Goal: Complete application form

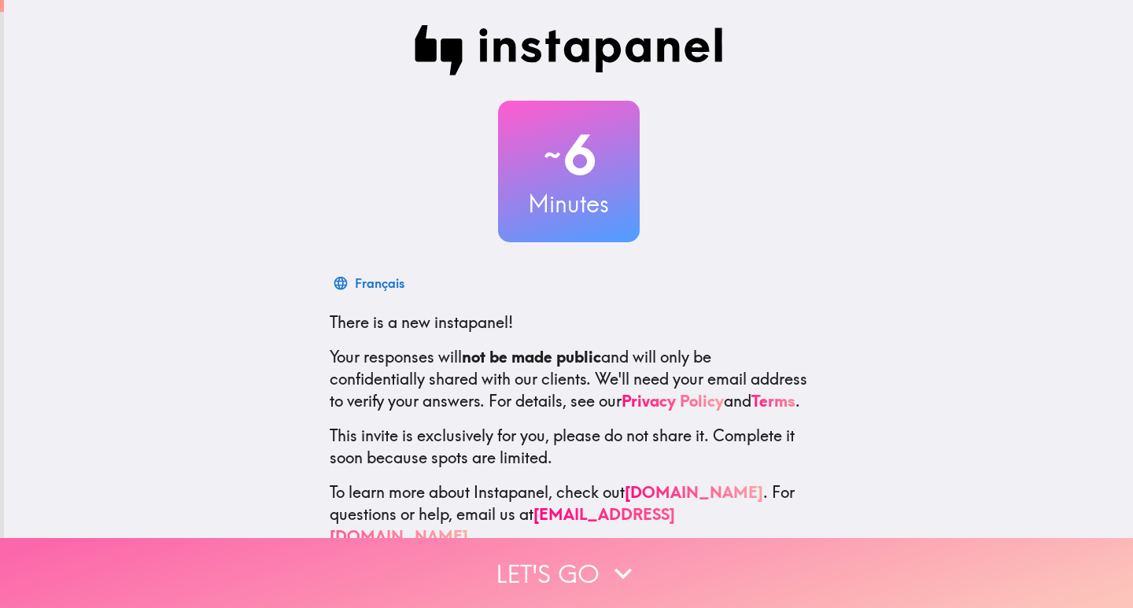
click at [606, 566] on icon "button" at bounding box center [623, 573] width 35 height 35
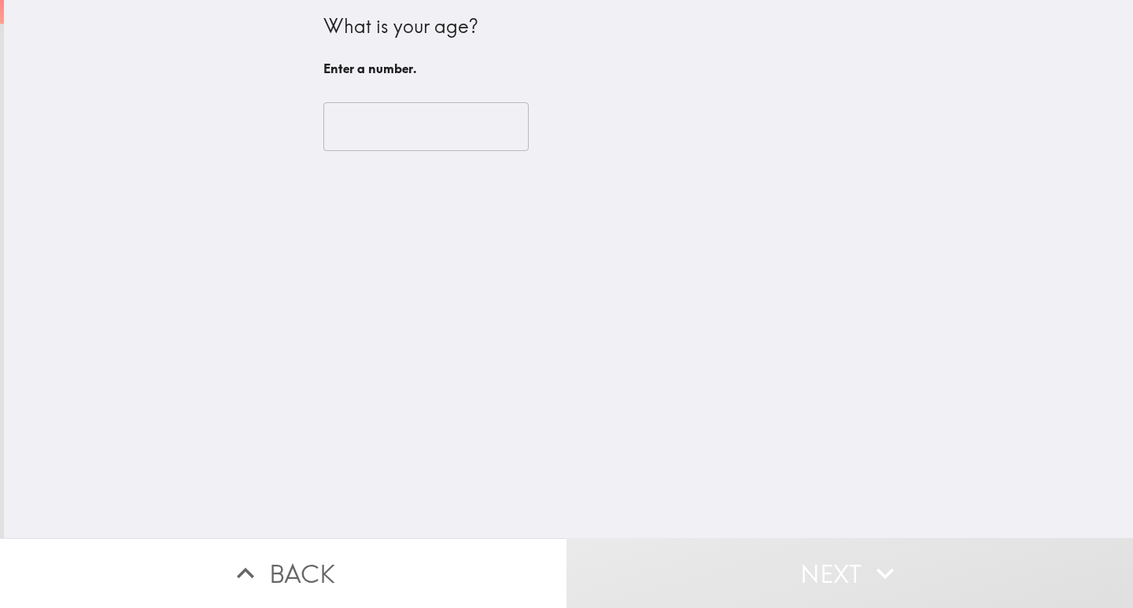
click at [373, 119] on input "number" at bounding box center [425, 126] width 205 height 49
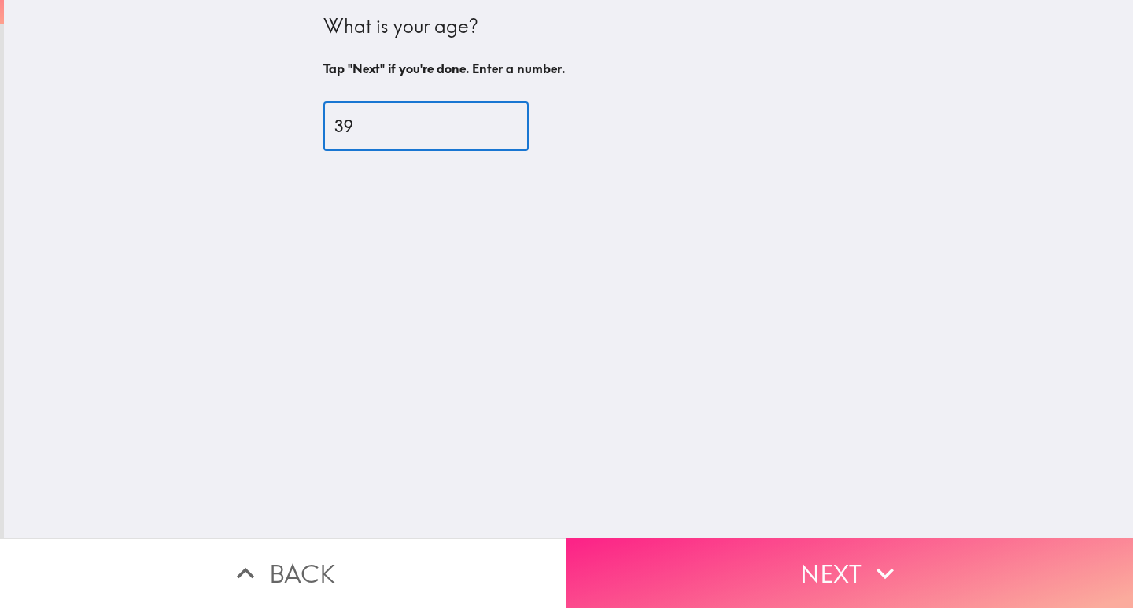
type input "39"
click at [751, 567] on button "Next" at bounding box center [850, 573] width 567 height 70
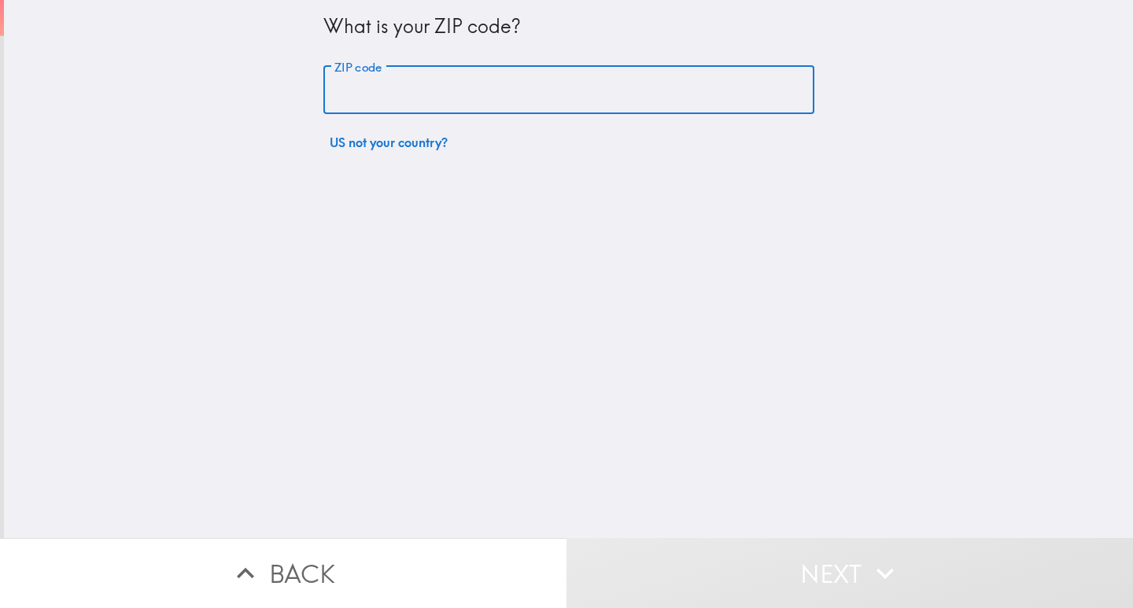
click at [445, 100] on input "ZIP code" at bounding box center [568, 90] width 491 height 49
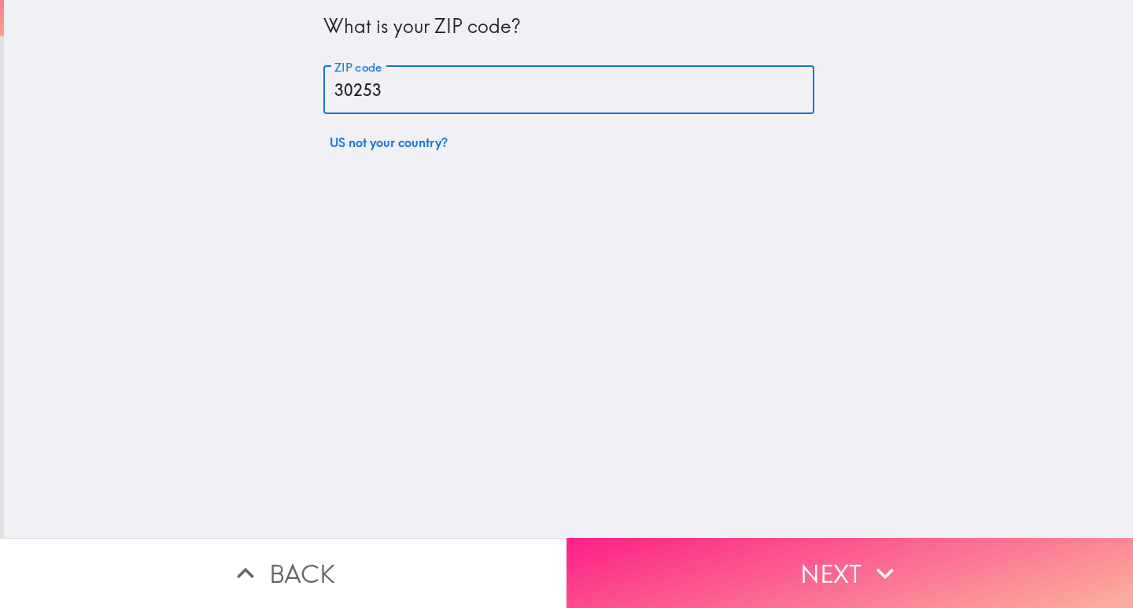
type input "30253"
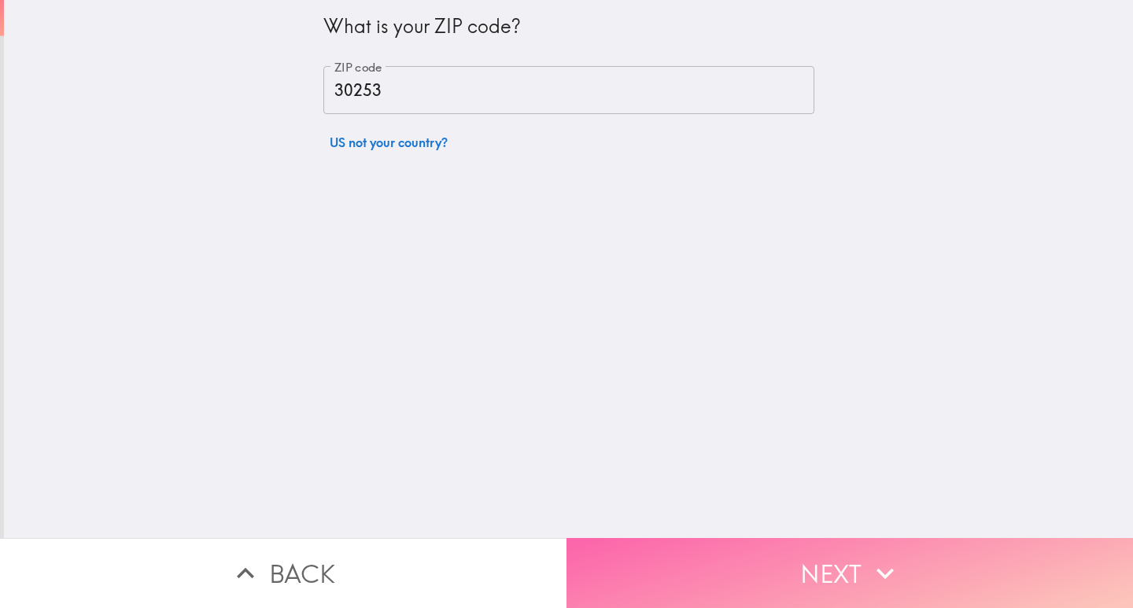
click at [818, 544] on button "Next" at bounding box center [850, 573] width 567 height 70
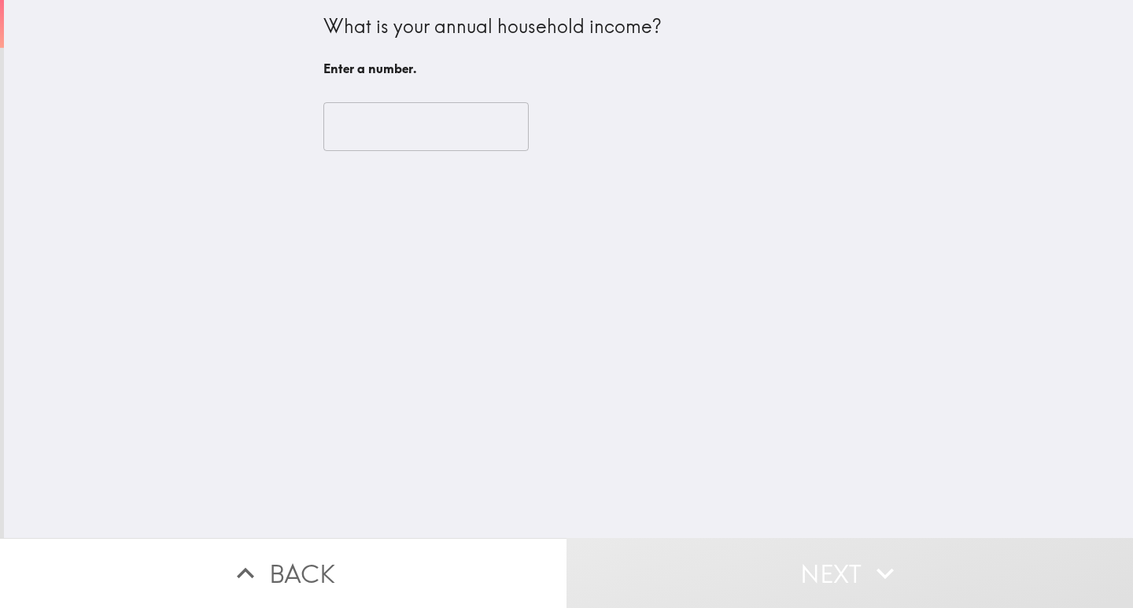
click at [400, 124] on input "number" at bounding box center [425, 126] width 205 height 49
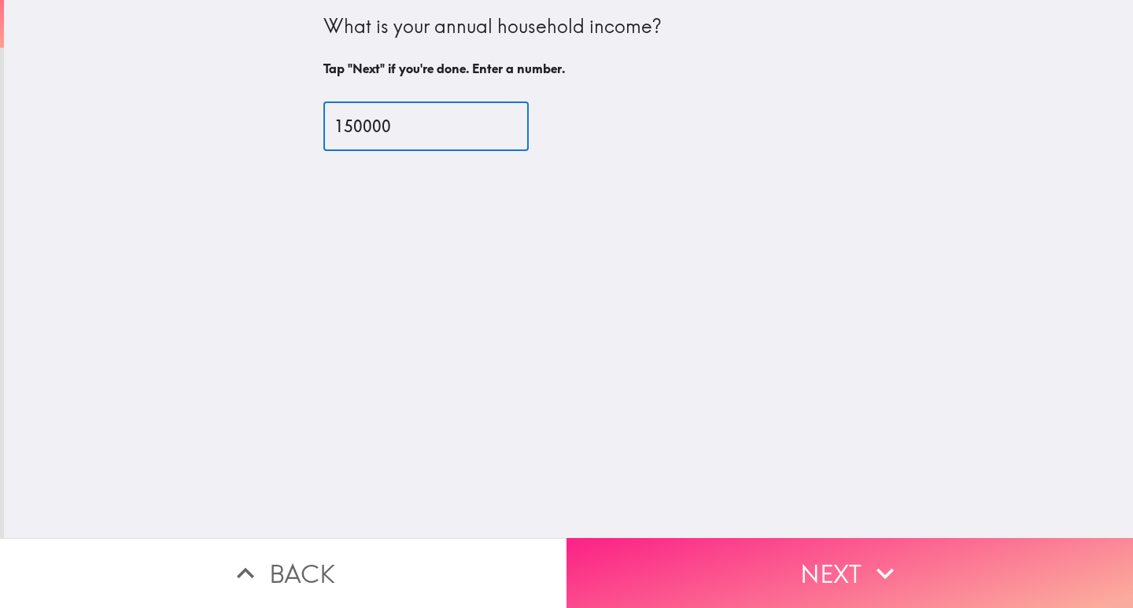
type input "150000"
click at [725, 553] on button "Next" at bounding box center [850, 573] width 567 height 70
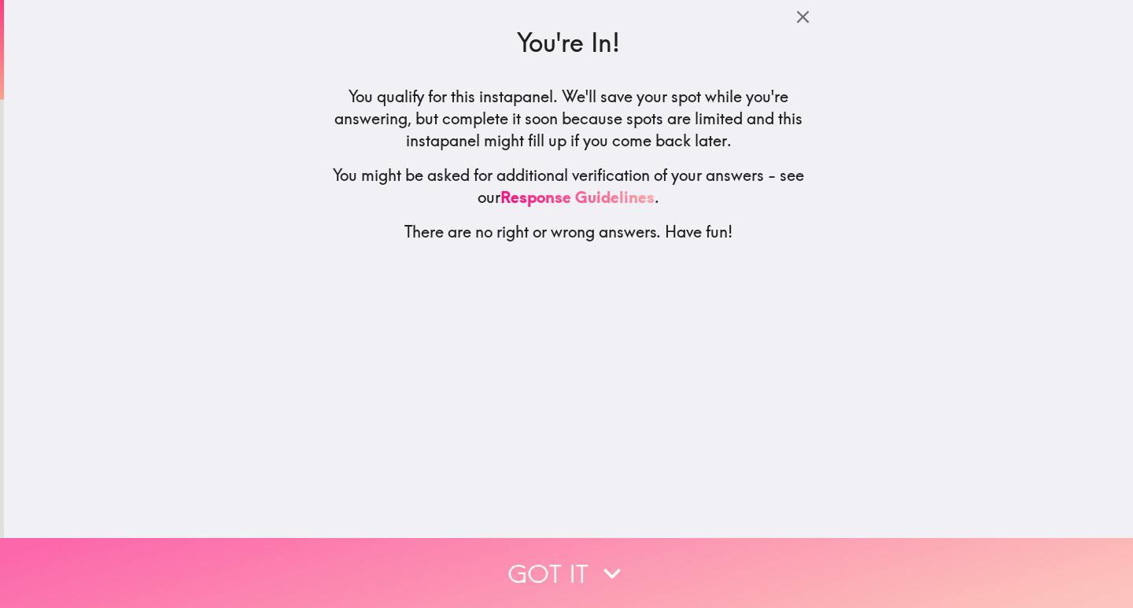
click at [574, 560] on button "Got it" at bounding box center [566, 573] width 1133 height 70
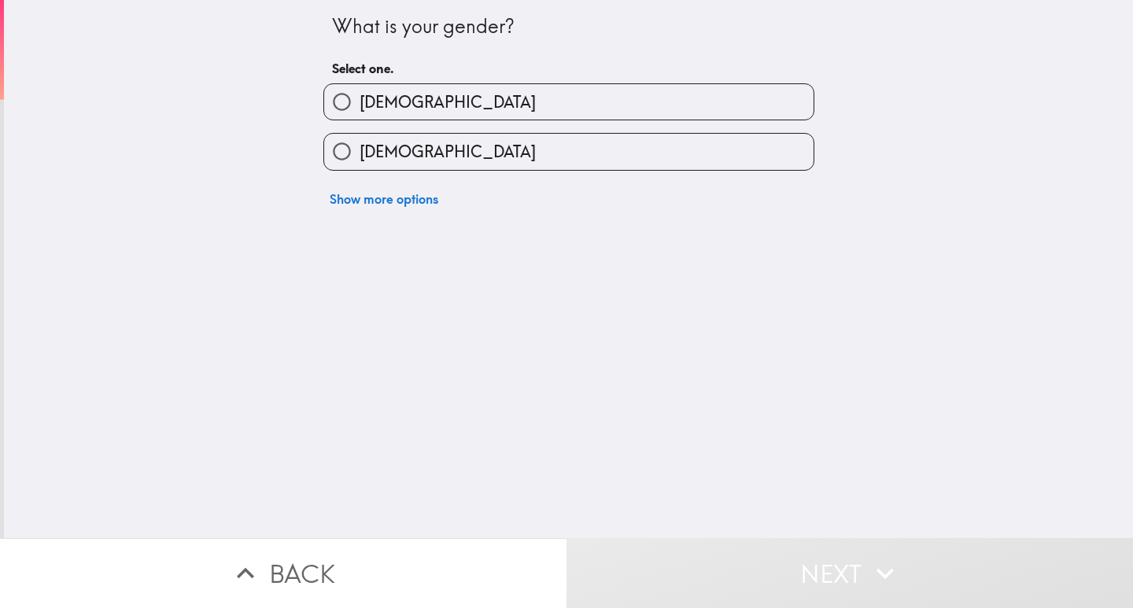
click at [336, 103] on input "[DEMOGRAPHIC_DATA]" at bounding box center [341, 101] width 35 height 35
radio input "true"
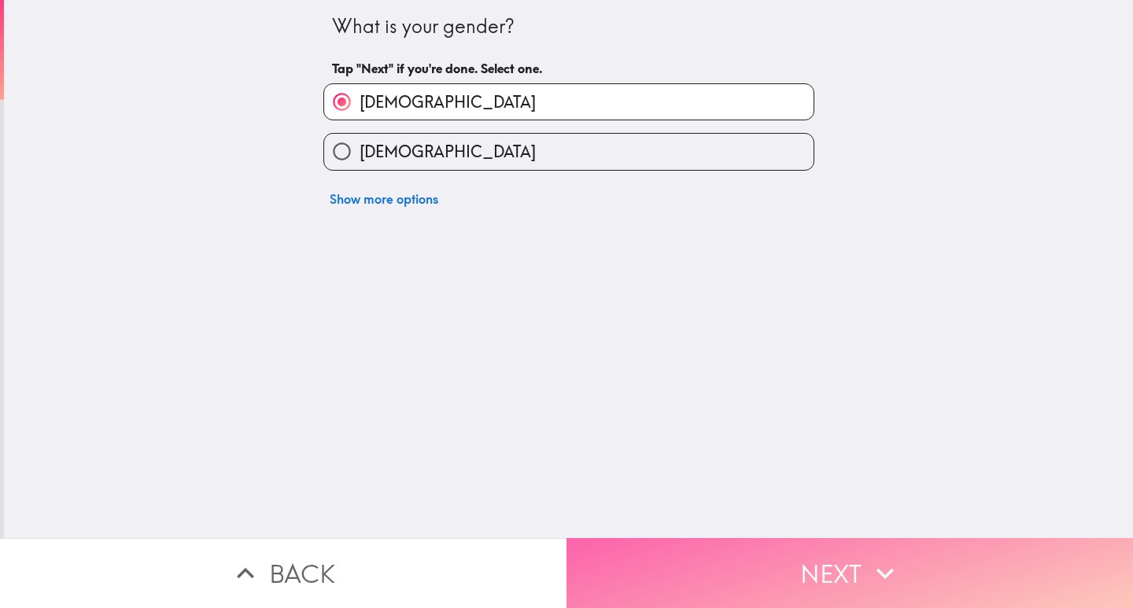
click at [807, 557] on button "Next" at bounding box center [850, 573] width 567 height 70
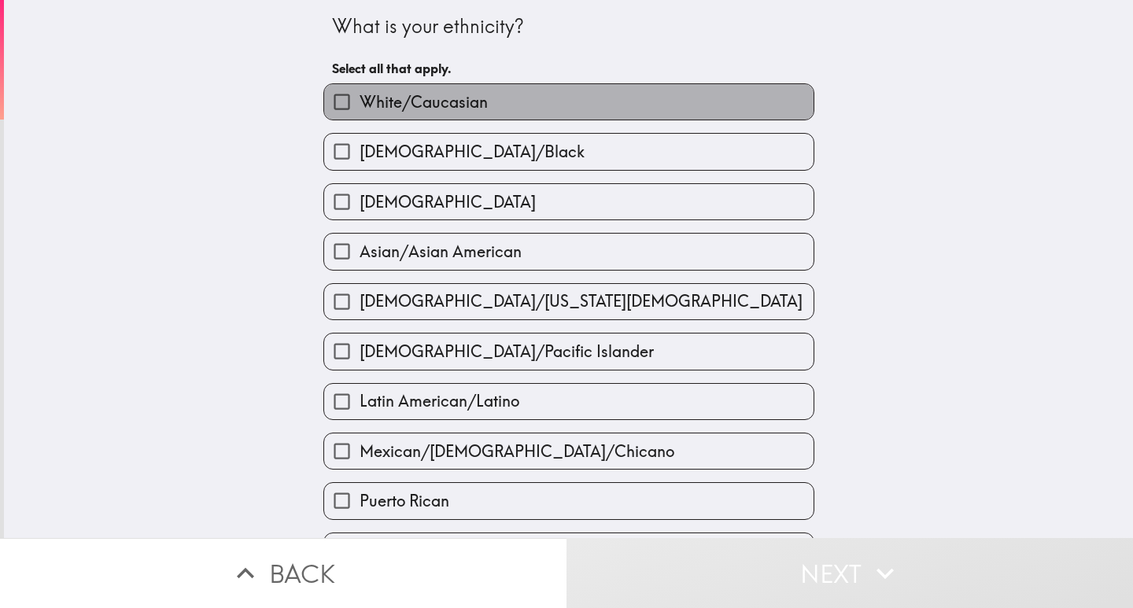
click at [428, 102] on span "White/Caucasian" at bounding box center [424, 102] width 128 height 22
click at [360, 102] on input "White/Caucasian" at bounding box center [341, 101] width 35 height 35
checkbox input "true"
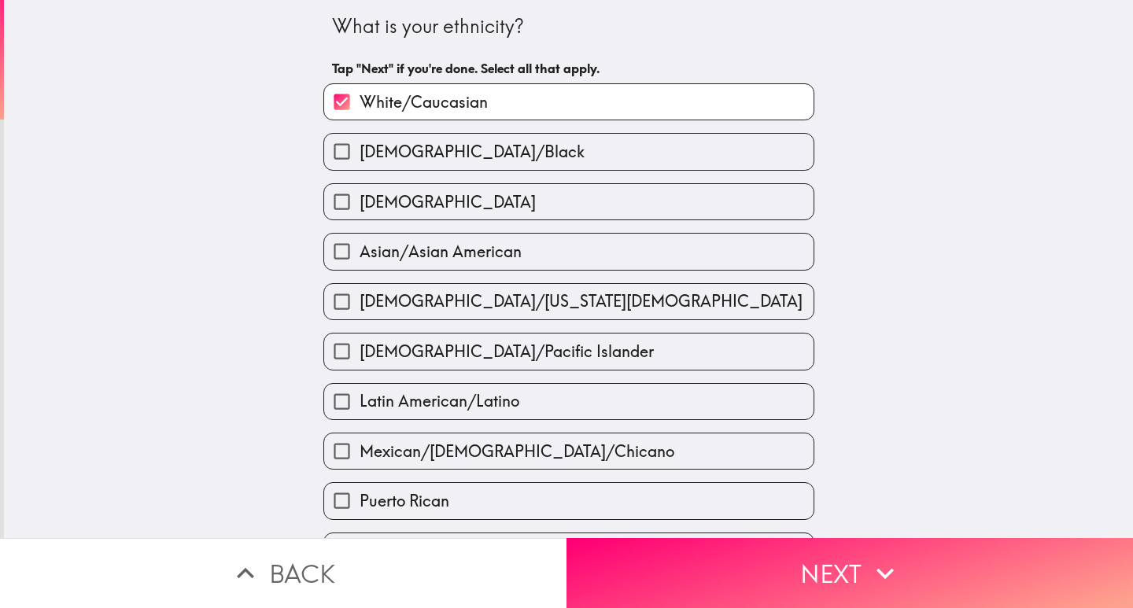
click at [412, 196] on label "[DEMOGRAPHIC_DATA]" at bounding box center [568, 201] width 489 height 35
click at [360, 196] on input "[DEMOGRAPHIC_DATA]" at bounding box center [341, 201] width 35 height 35
checkbox input "true"
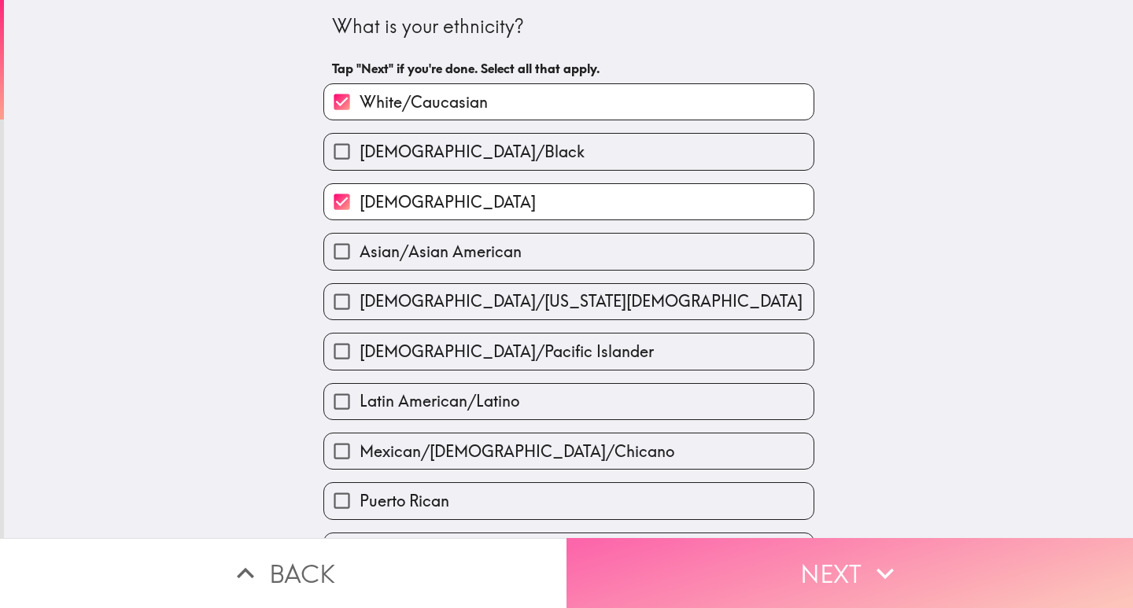
click at [841, 567] on button "Next" at bounding box center [850, 573] width 567 height 70
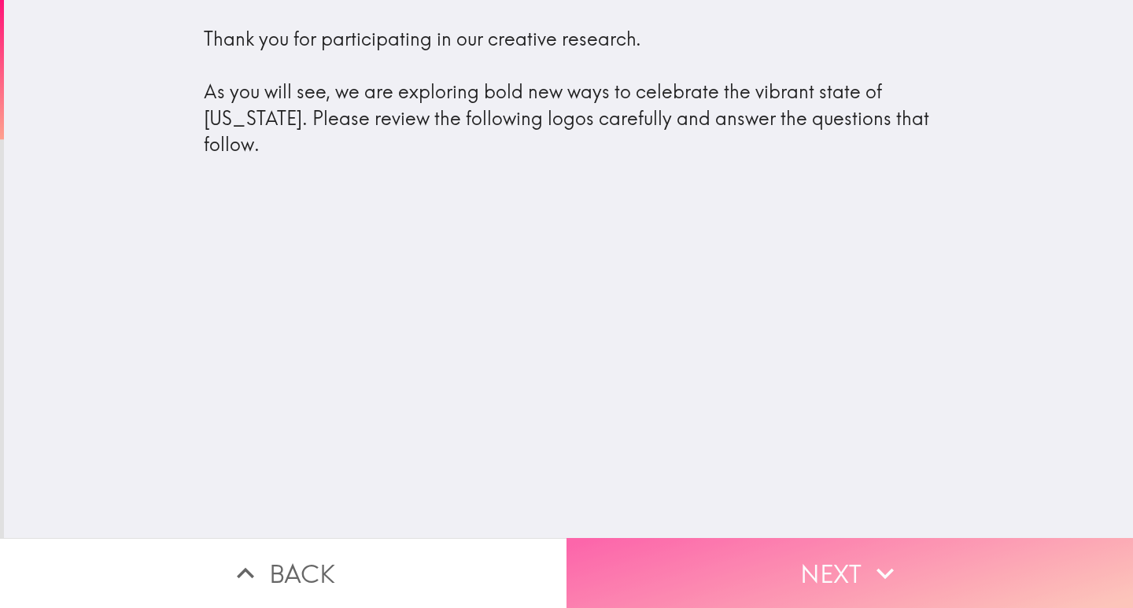
click at [733, 567] on button "Next" at bounding box center [850, 573] width 567 height 70
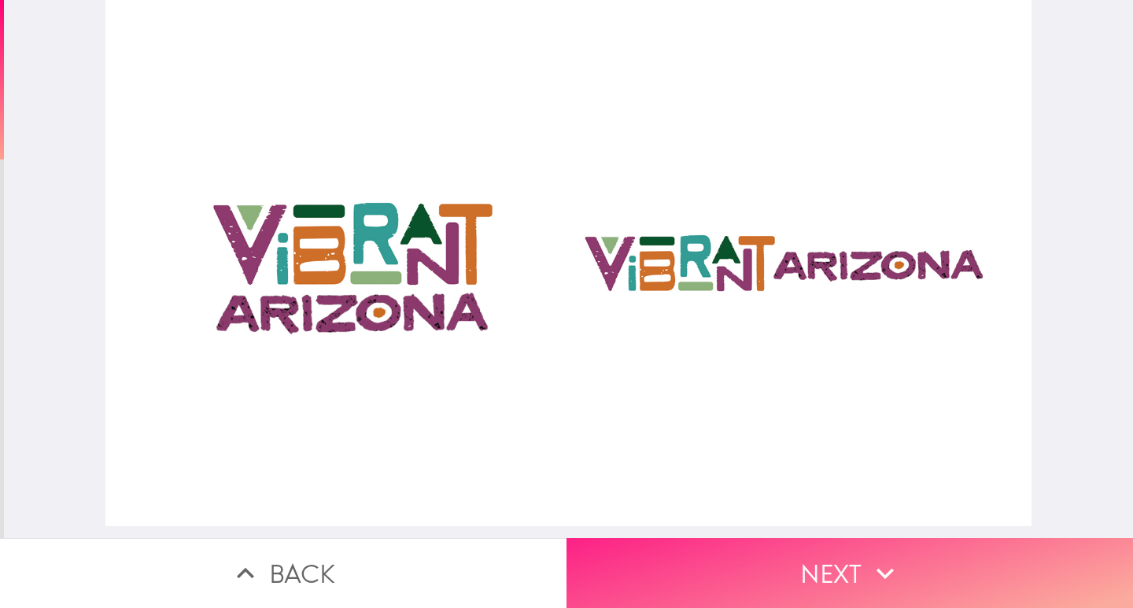
click at [789, 569] on button "Next" at bounding box center [850, 573] width 567 height 70
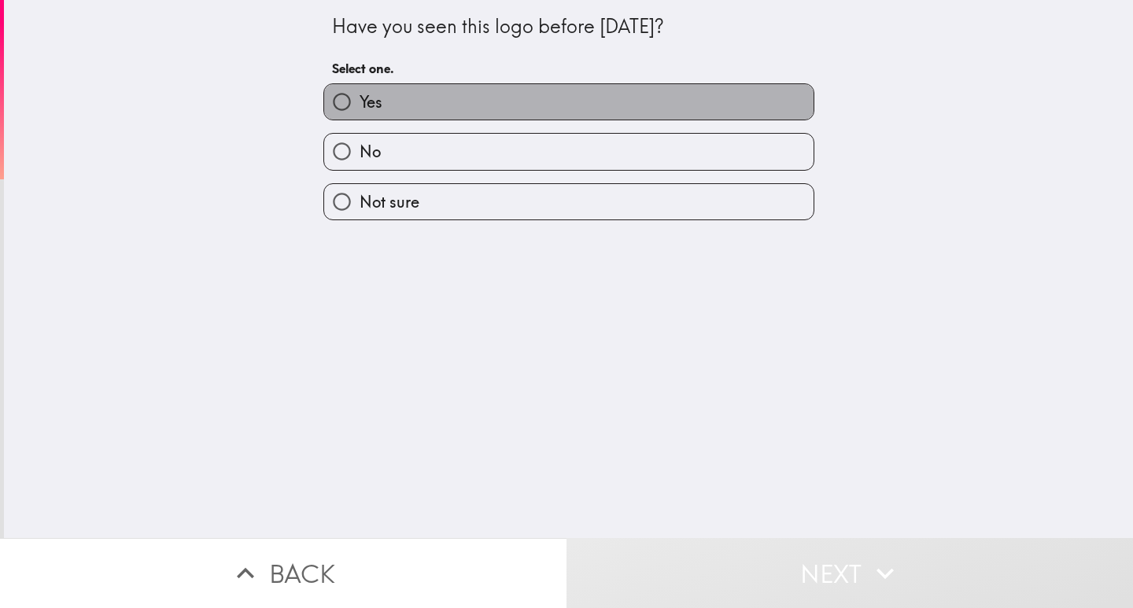
click at [437, 105] on label "Yes" at bounding box center [568, 101] width 489 height 35
click at [360, 105] on input "Yes" at bounding box center [341, 101] width 35 height 35
radio input "true"
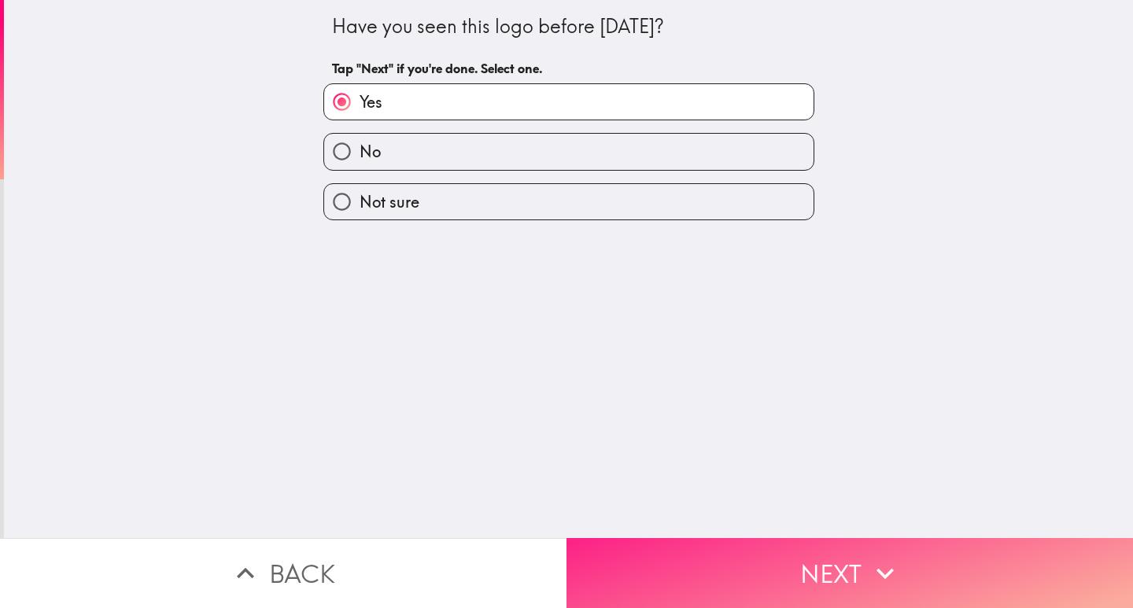
click at [750, 553] on button "Next" at bounding box center [850, 573] width 567 height 70
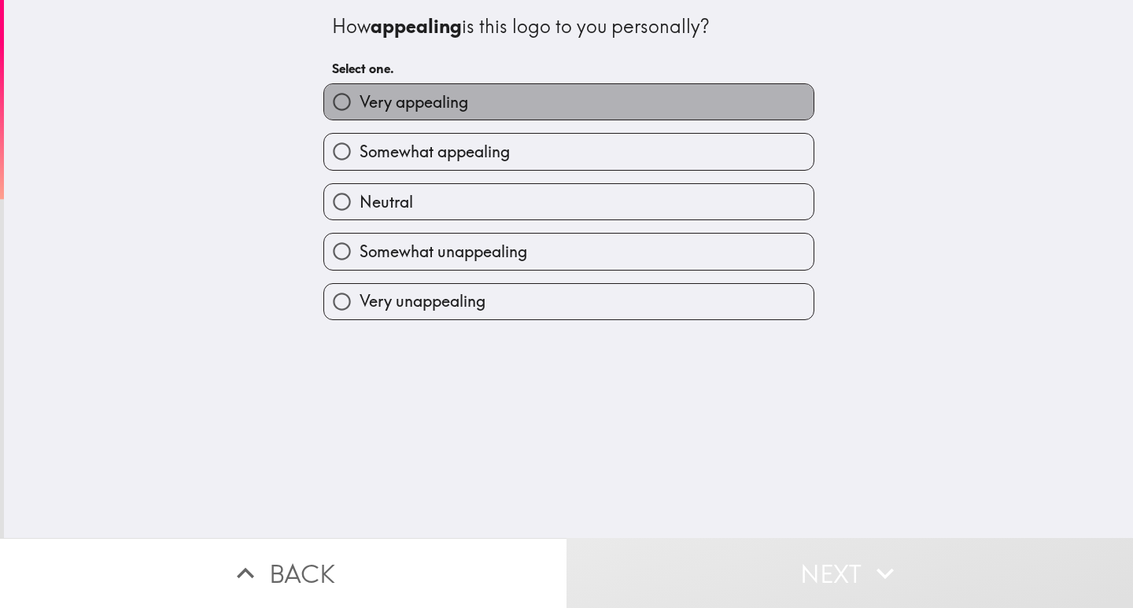
click at [434, 98] on span "Very appealing" at bounding box center [414, 102] width 109 height 22
click at [360, 98] on input "Very appealing" at bounding box center [341, 101] width 35 height 35
radio input "true"
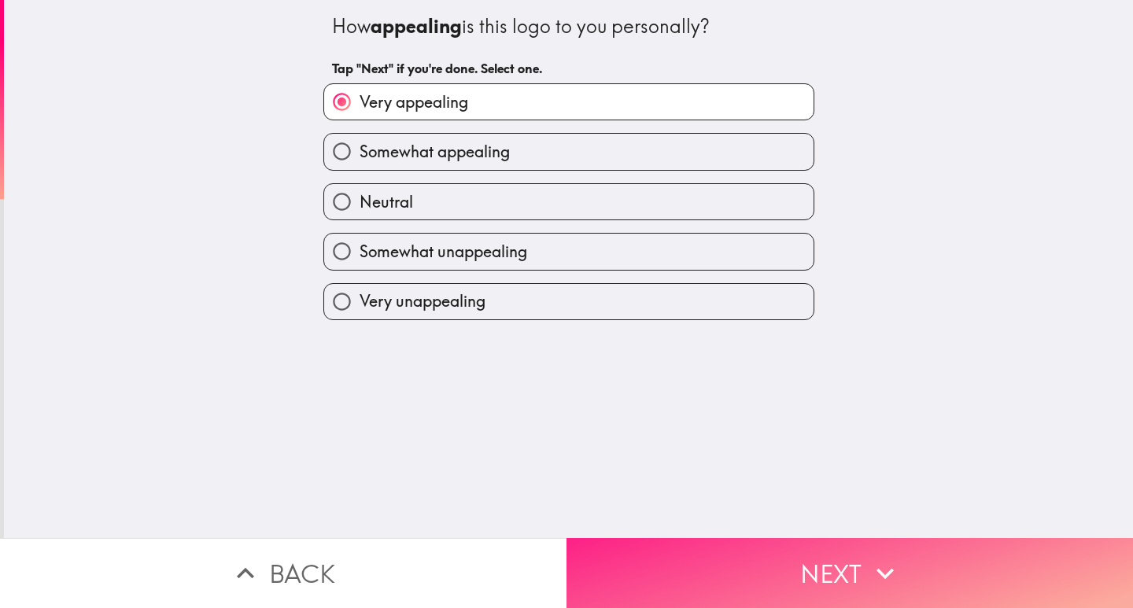
click at [761, 571] on button "Next" at bounding box center [850, 573] width 567 height 70
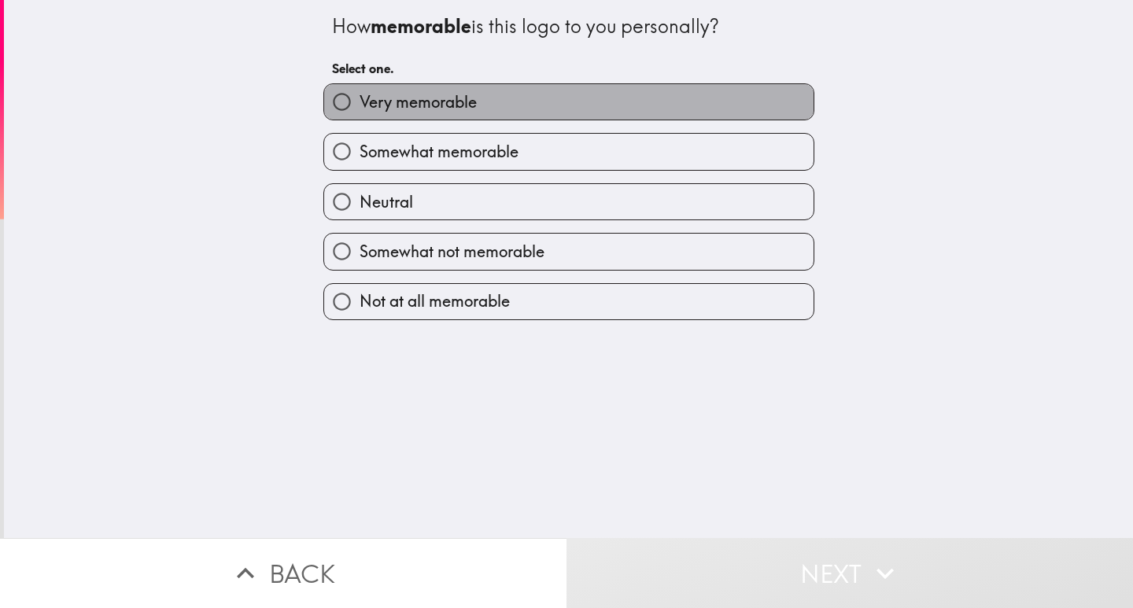
click at [493, 101] on label "Very memorable" at bounding box center [568, 101] width 489 height 35
click at [360, 101] on input "Very memorable" at bounding box center [341, 101] width 35 height 35
radio input "true"
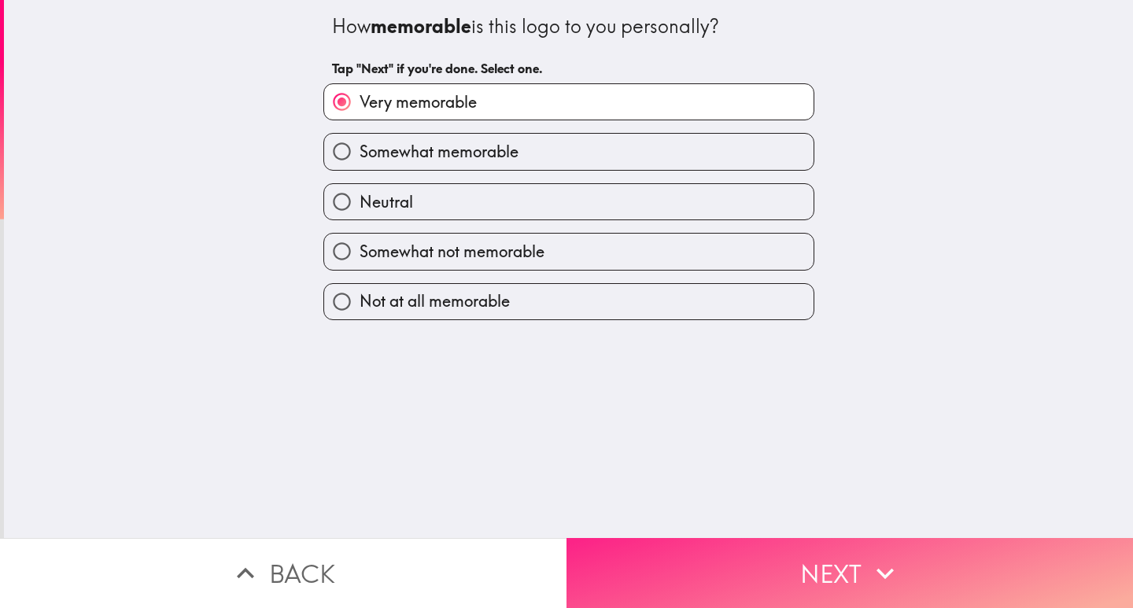
click at [736, 557] on button "Next" at bounding box center [850, 573] width 567 height 70
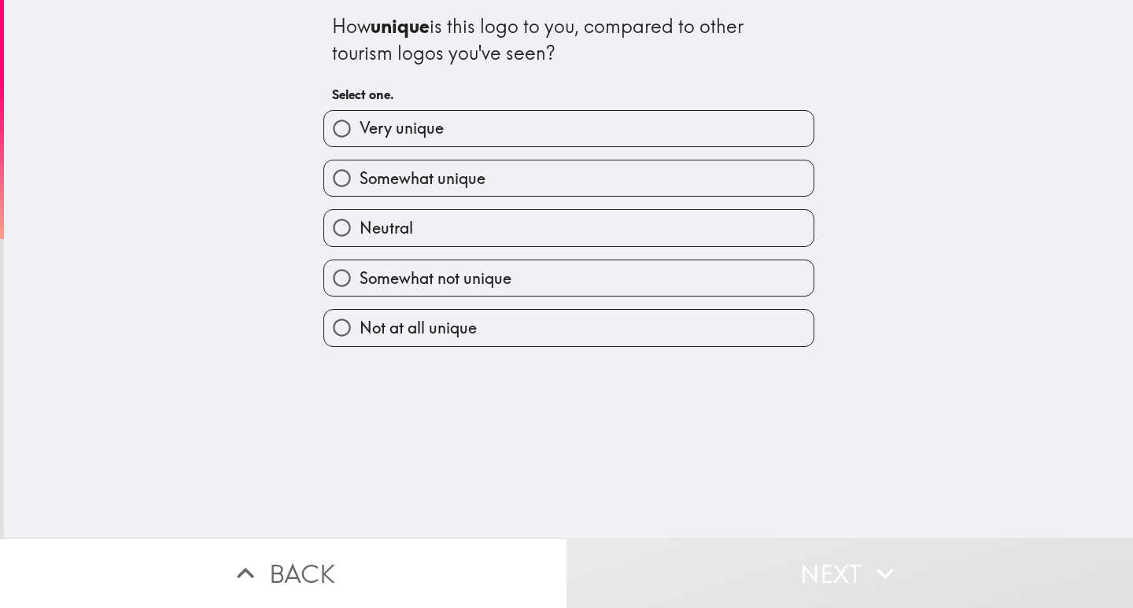
click at [469, 127] on label "Very unique" at bounding box center [568, 128] width 489 height 35
click at [360, 127] on input "Very unique" at bounding box center [341, 128] width 35 height 35
radio input "true"
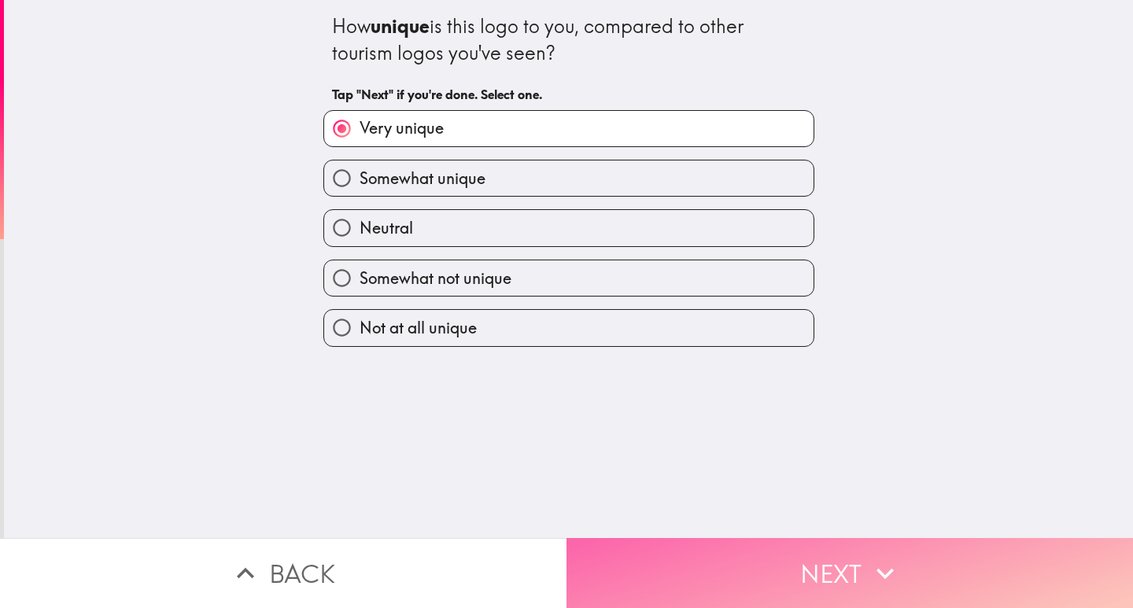
click at [727, 562] on button "Next" at bounding box center [850, 573] width 567 height 70
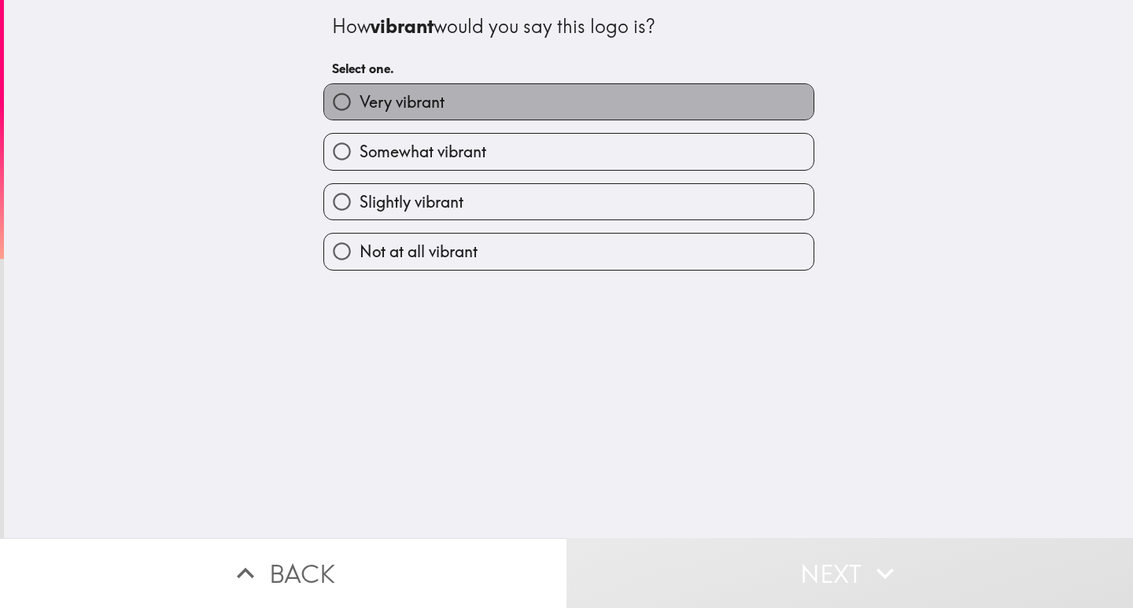
click at [464, 101] on label "Very vibrant" at bounding box center [568, 101] width 489 height 35
click at [360, 101] on input "Very vibrant" at bounding box center [341, 101] width 35 height 35
radio input "true"
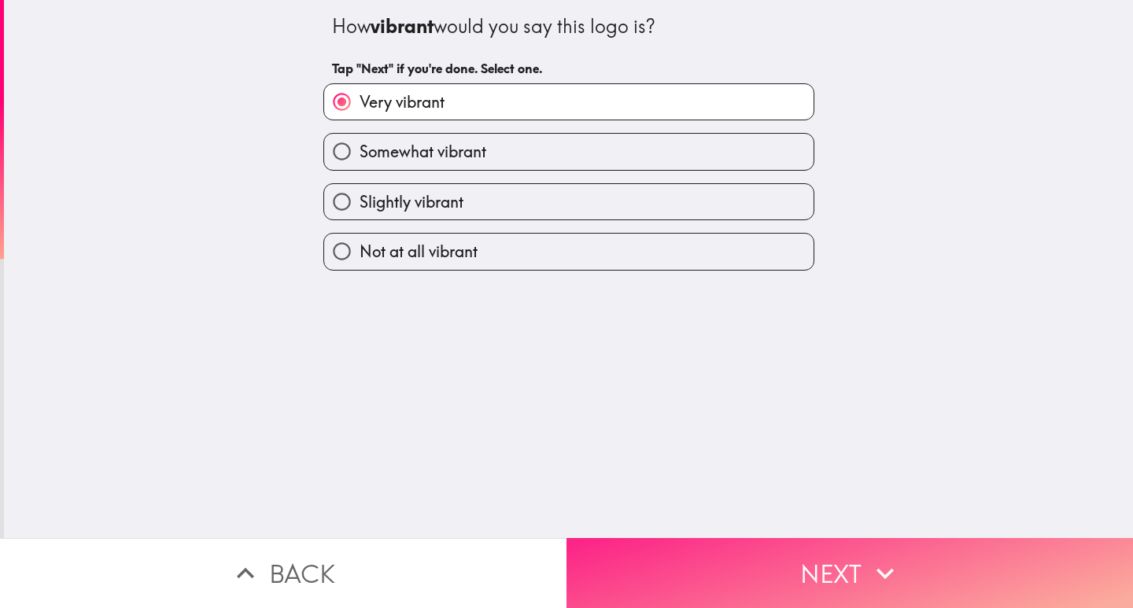
click at [784, 569] on button "Next" at bounding box center [850, 573] width 567 height 70
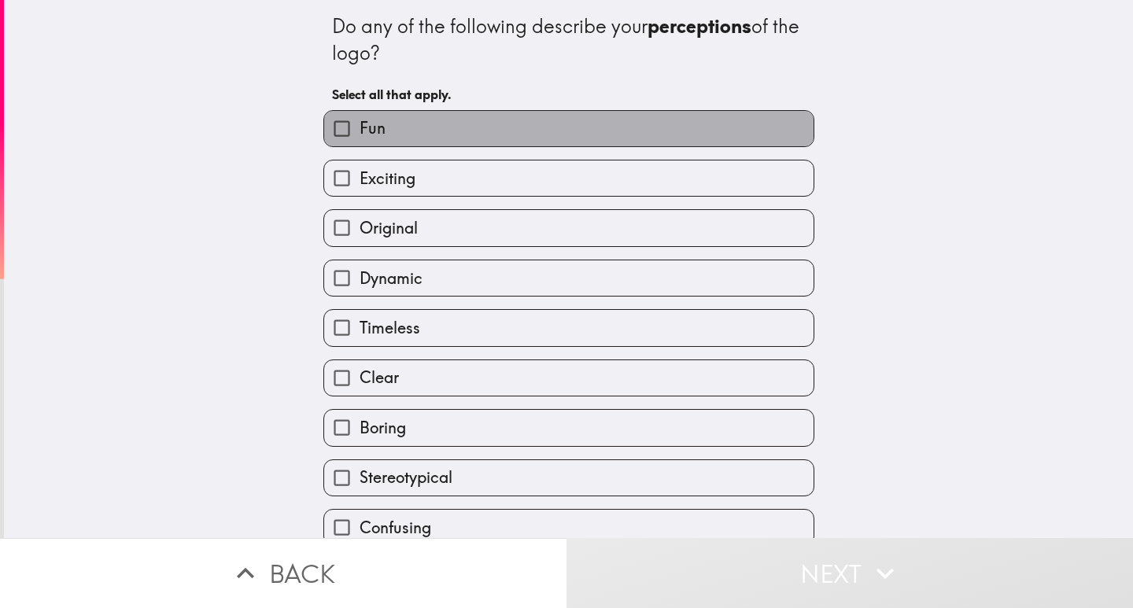
click at [445, 130] on label "Fun" at bounding box center [568, 128] width 489 height 35
click at [360, 130] on input "Fun" at bounding box center [341, 128] width 35 height 35
checkbox input "true"
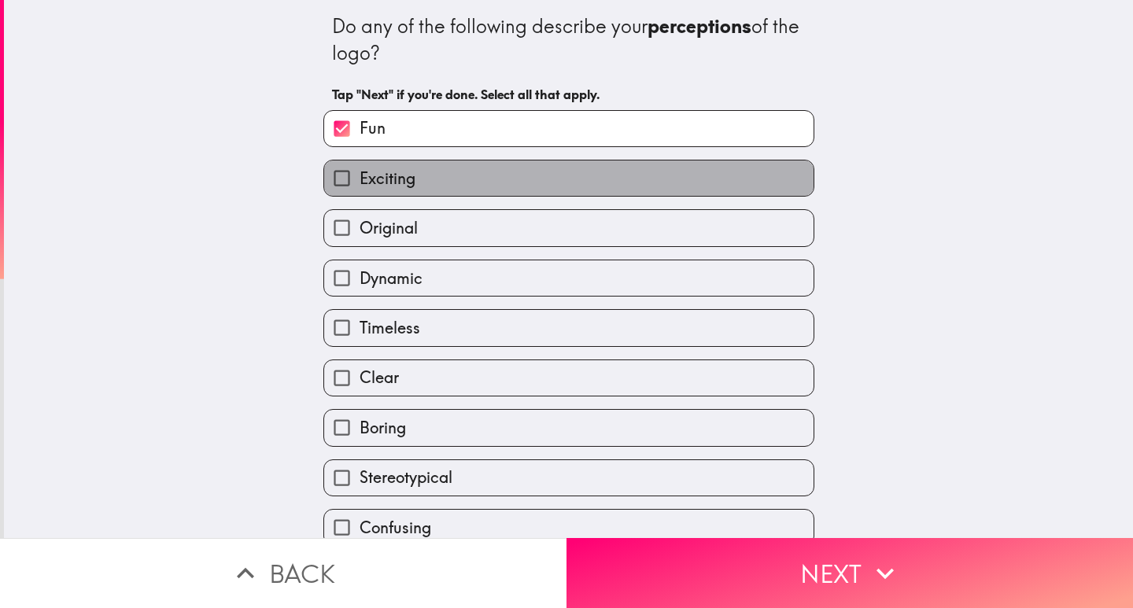
click at [430, 176] on label "Exciting" at bounding box center [568, 178] width 489 height 35
click at [360, 176] on input "Exciting" at bounding box center [341, 178] width 35 height 35
checkbox input "true"
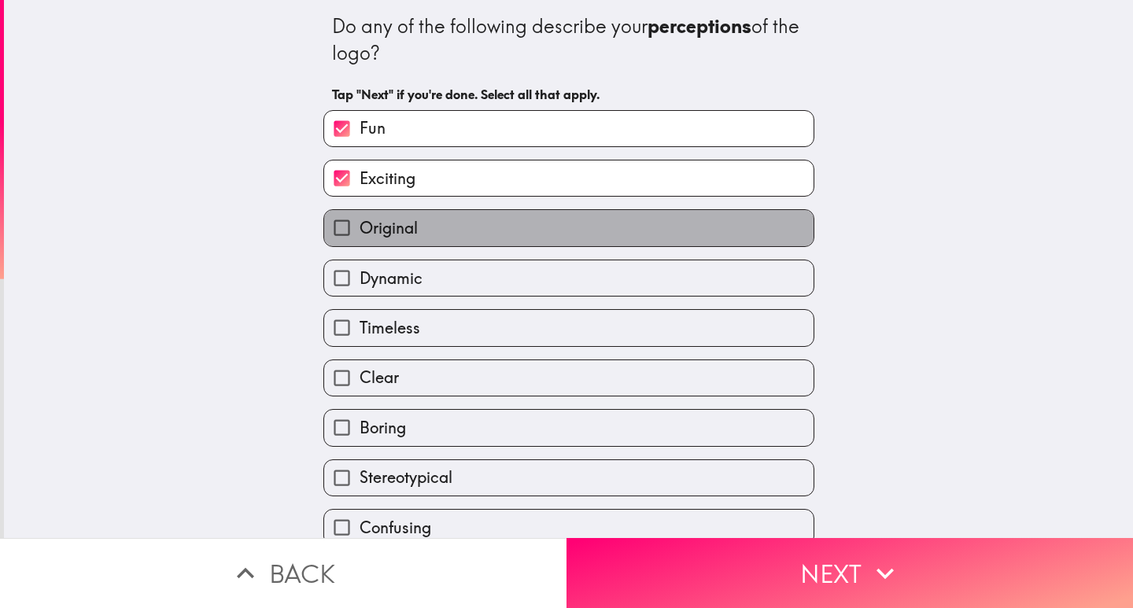
click at [431, 240] on label "Original" at bounding box center [568, 227] width 489 height 35
click at [360, 240] on input "Original" at bounding box center [341, 227] width 35 height 35
checkbox input "true"
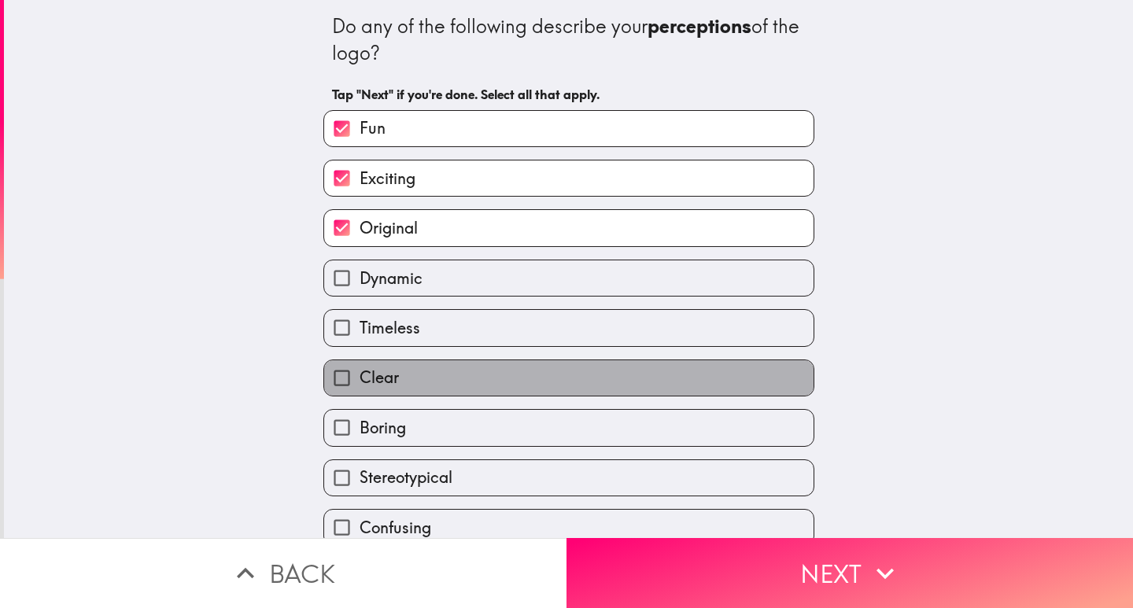
click at [416, 389] on label "Clear" at bounding box center [568, 377] width 489 height 35
click at [360, 389] on input "Clear" at bounding box center [341, 377] width 35 height 35
checkbox input "true"
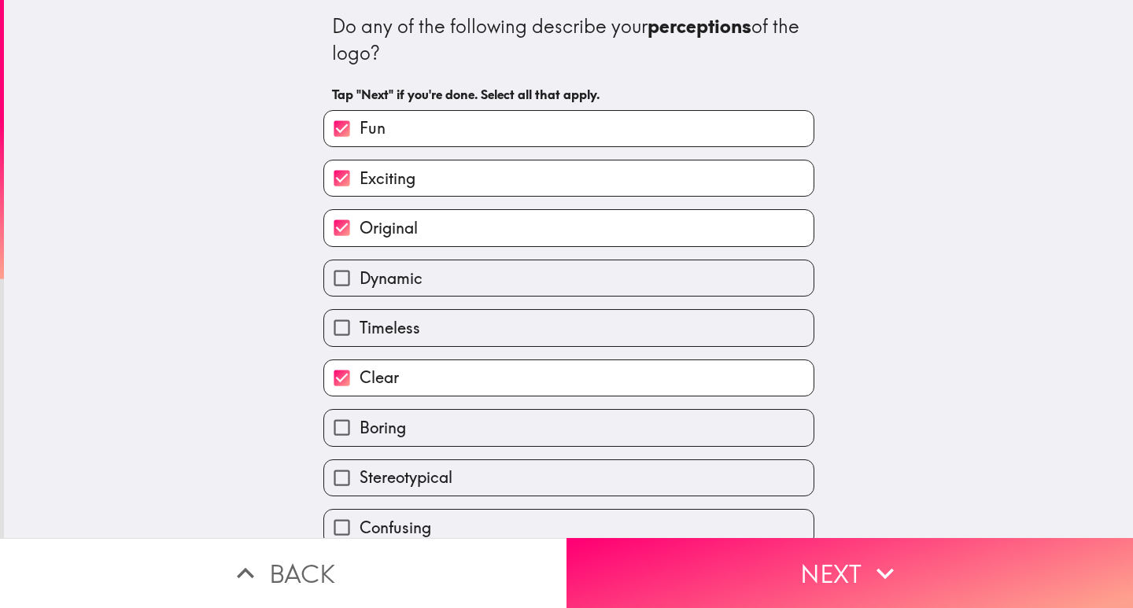
scroll to position [269, 0]
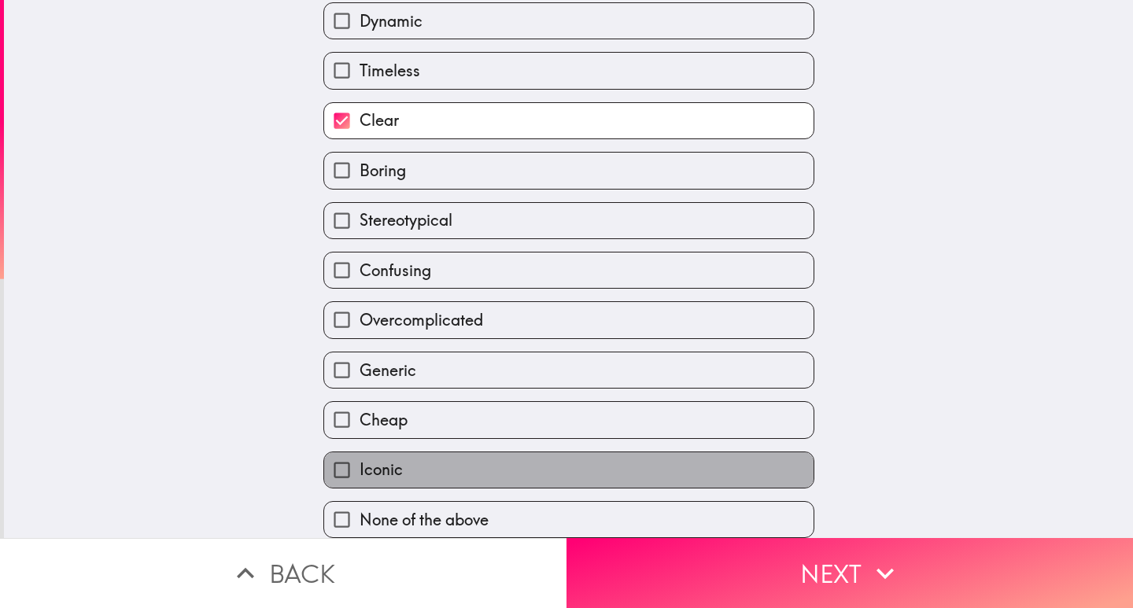
click at [419, 456] on label "Iconic" at bounding box center [568, 469] width 489 height 35
click at [360, 456] on input "Iconic" at bounding box center [341, 469] width 35 height 35
checkbox input "true"
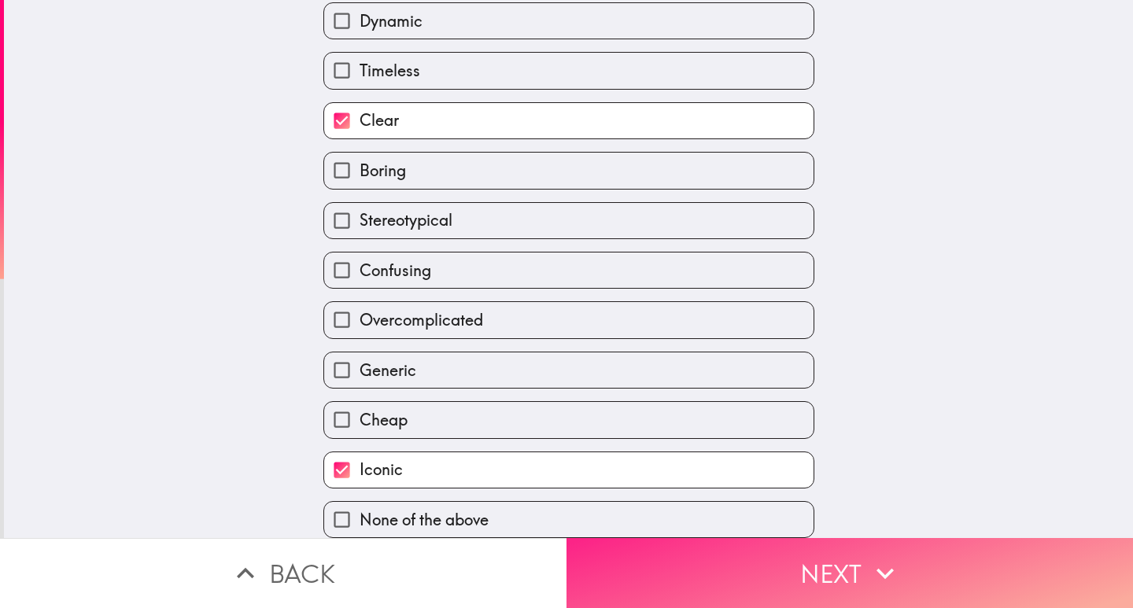
click at [766, 561] on button "Next" at bounding box center [850, 573] width 567 height 70
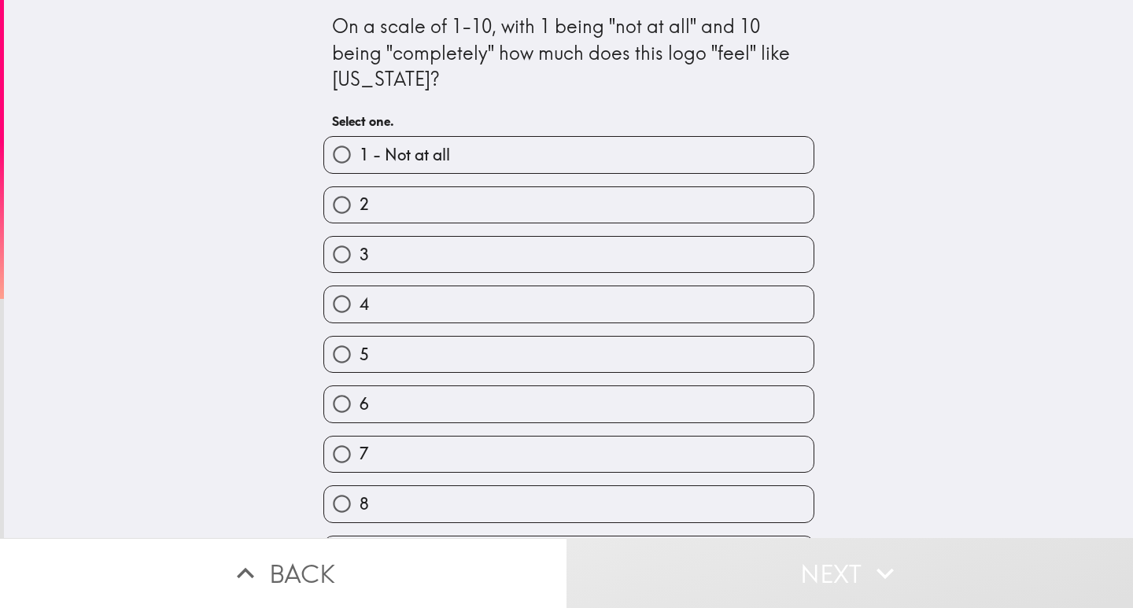
scroll to position [96, 0]
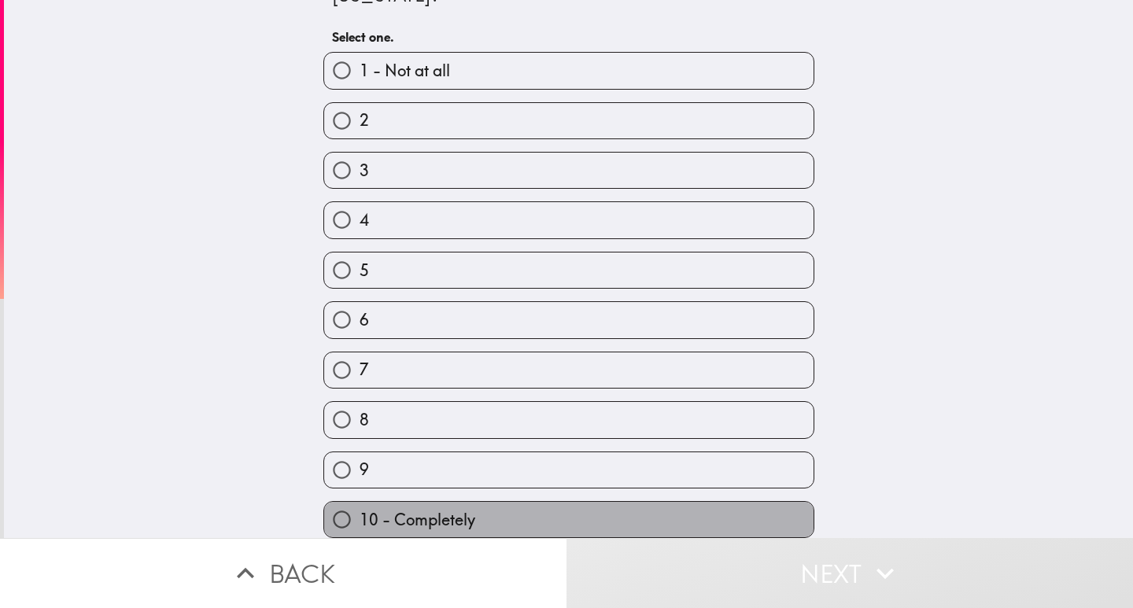
click at [422, 509] on span "10 - Completely" at bounding box center [418, 520] width 116 height 22
click at [360, 505] on input "10 - Completely" at bounding box center [341, 519] width 35 height 35
radio input "true"
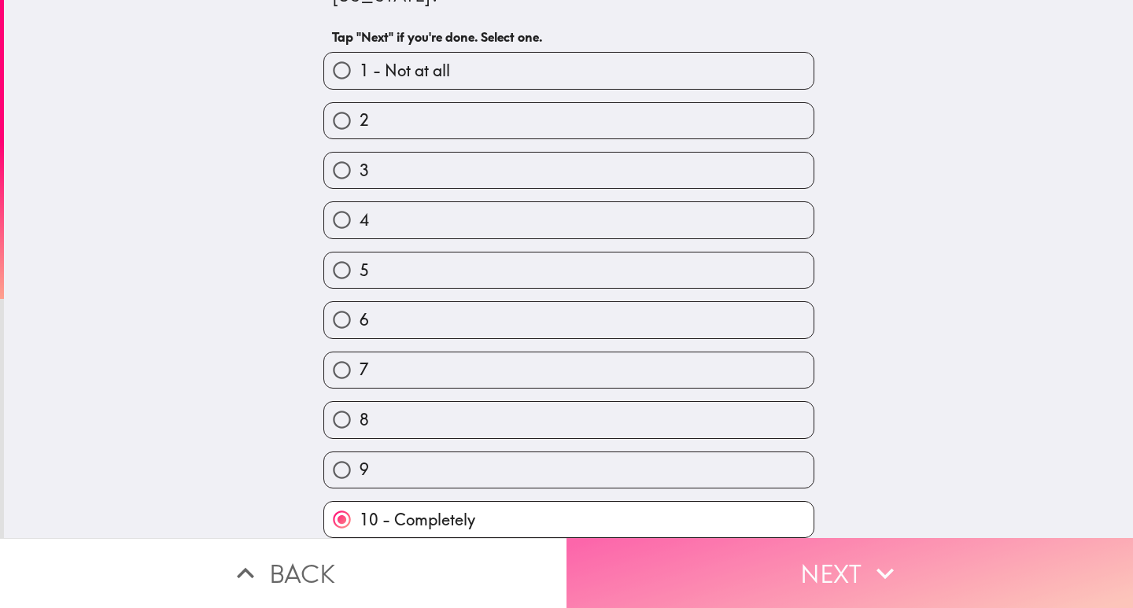
click at [845, 568] on button "Next" at bounding box center [850, 573] width 567 height 70
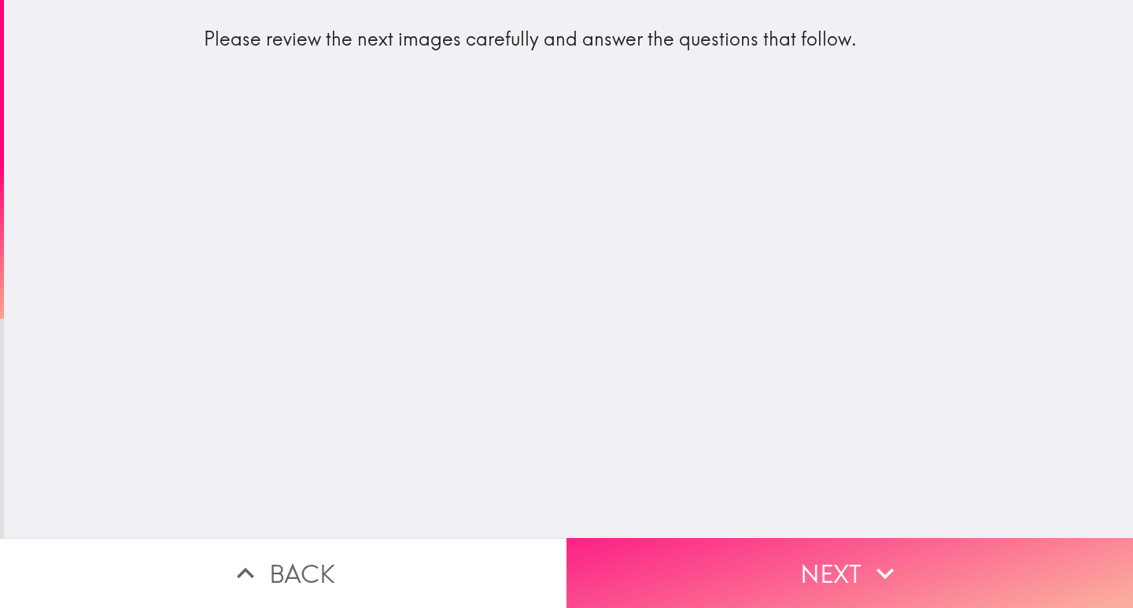
click at [853, 568] on button "Next" at bounding box center [850, 573] width 567 height 70
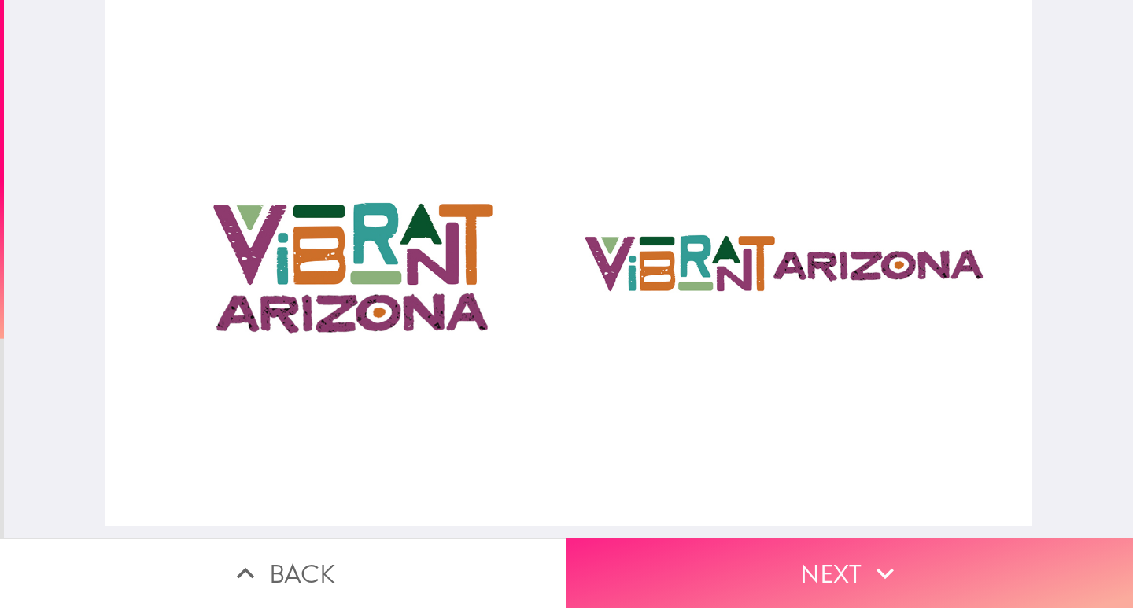
click at [814, 556] on button "Next" at bounding box center [850, 573] width 567 height 70
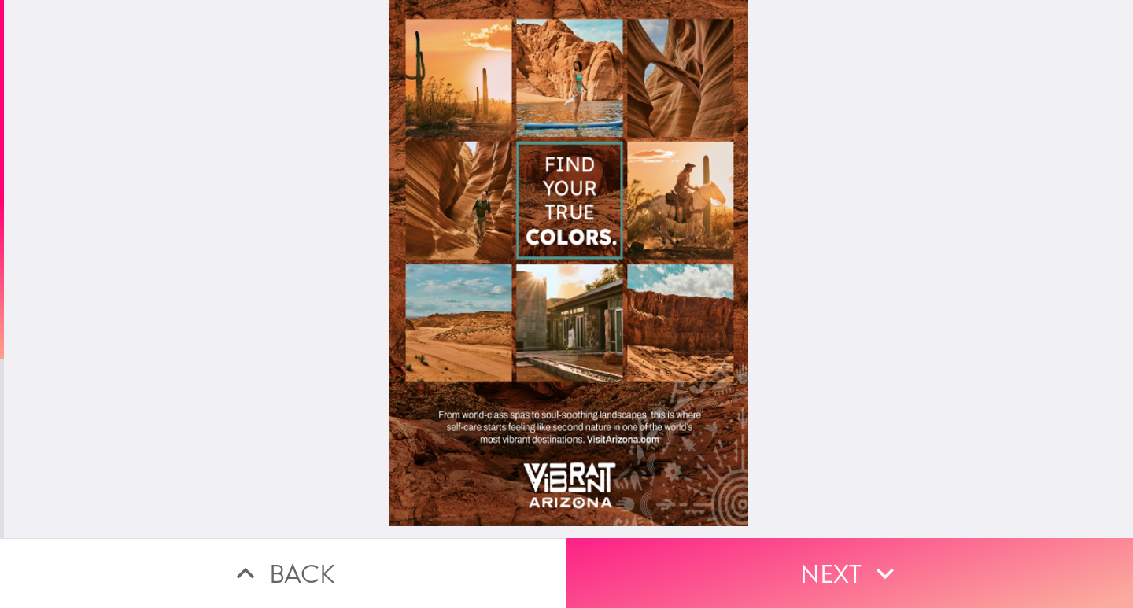
click at [803, 566] on button "Next" at bounding box center [850, 573] width 567 height 70
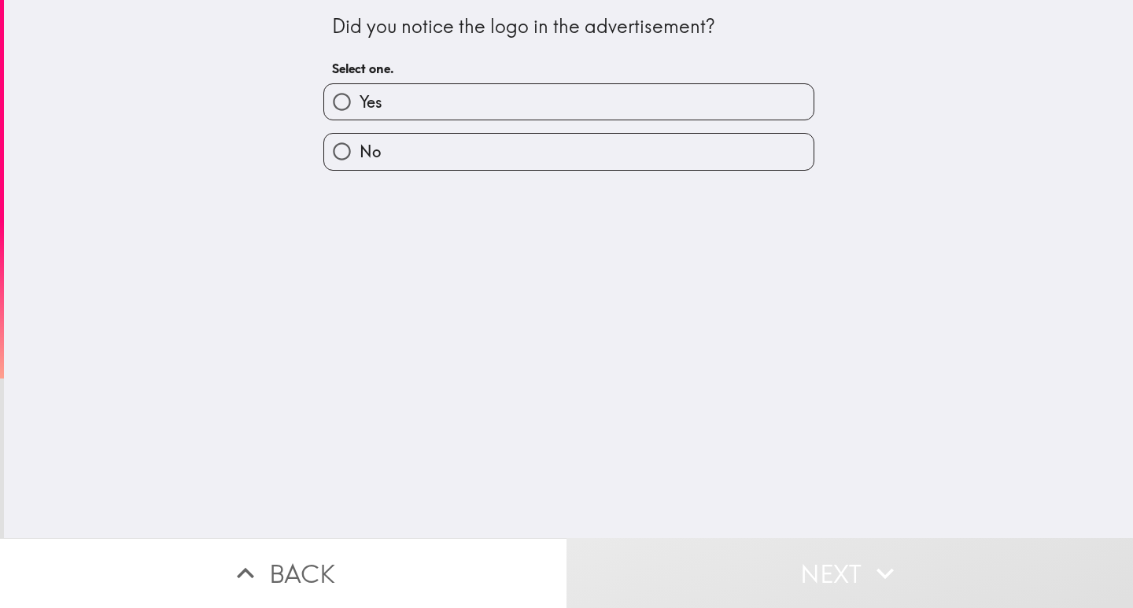
click at [399, 100] on label "Yes" at bounding box center [568, 101] width 489 height 35
click at [360, 100] on input "Yes" at bounding box center [341, 101] width 35 height 35
radio input "true"
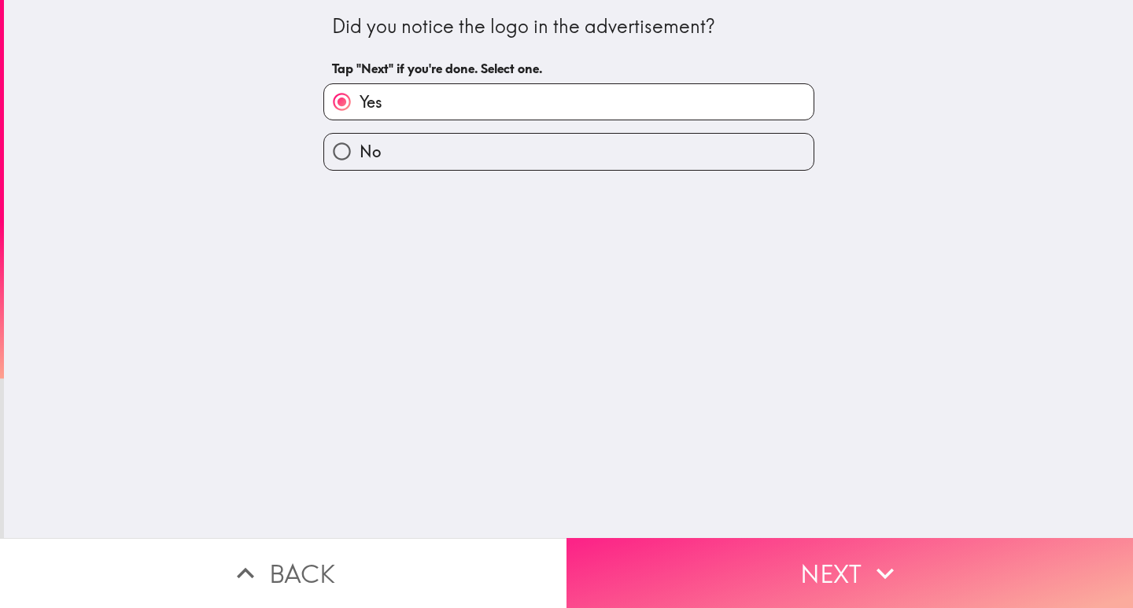
click at [737, 564] on button "Next" at bounding box center [850, 573] width 567 height 70
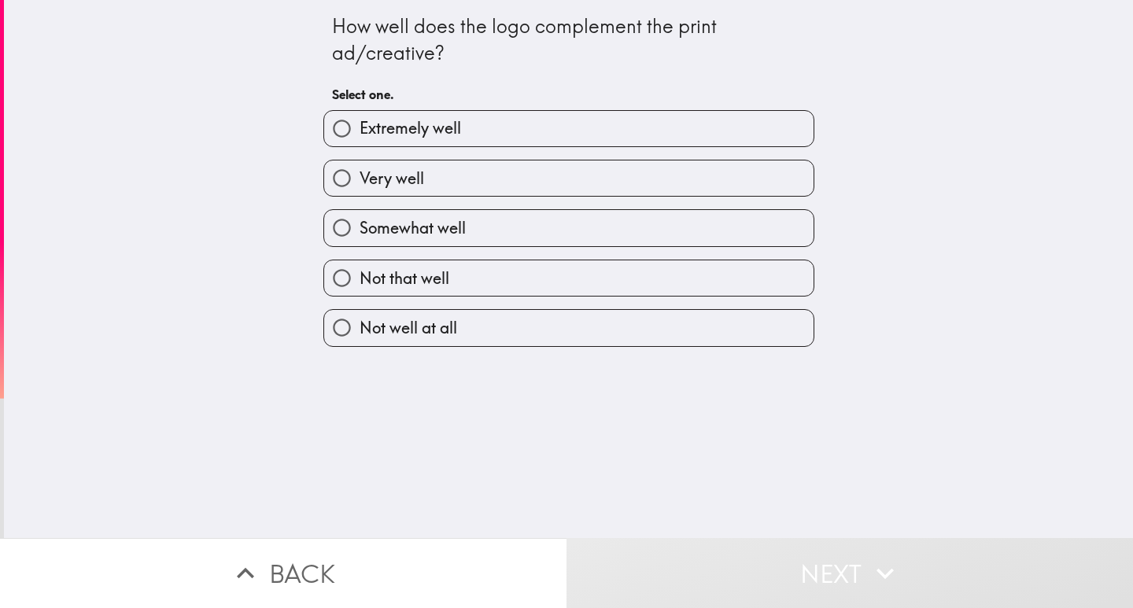
click at [422, 137] on span "Extremely well" at bounding box center [410, 128] width 101 height 22
click at [360, 137] on input "Extremely well" at bounding box center [341, 128] width 35 height 35
radio input "true"
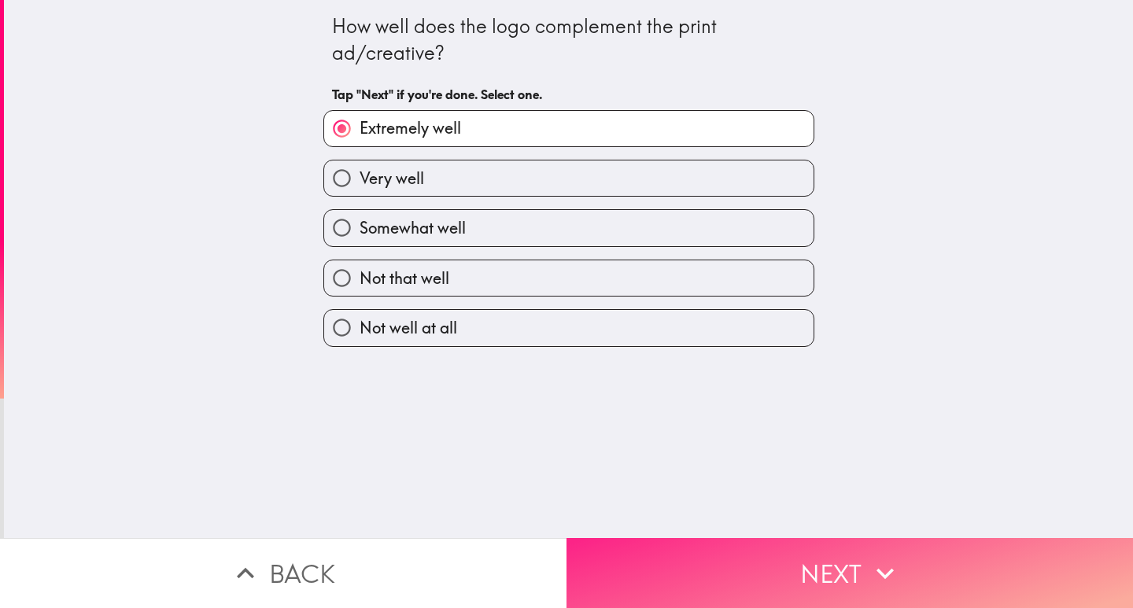
click at [709, 563] on button "Next" at bounding box center [850, 573] width 567 height 70
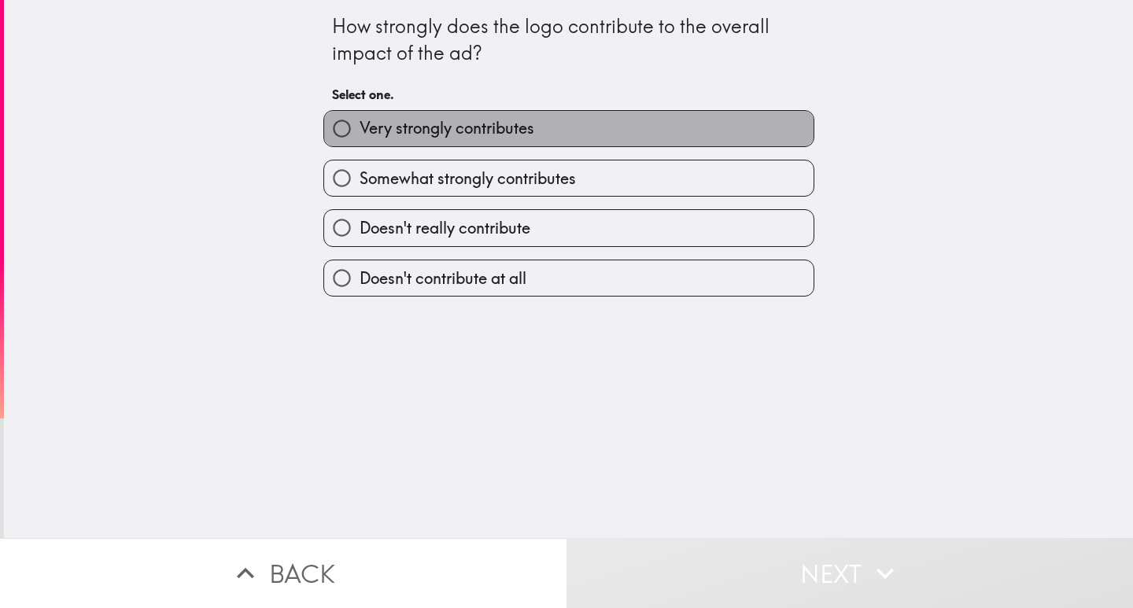
click at [453, 128] on span "Very strongly contributes" at bounding box center [447, 128] width 175 height 22
click at [360, 128] on input "Very strongly contributes" at bounding box center [341, 128] width 35 height 35
radio input "true"
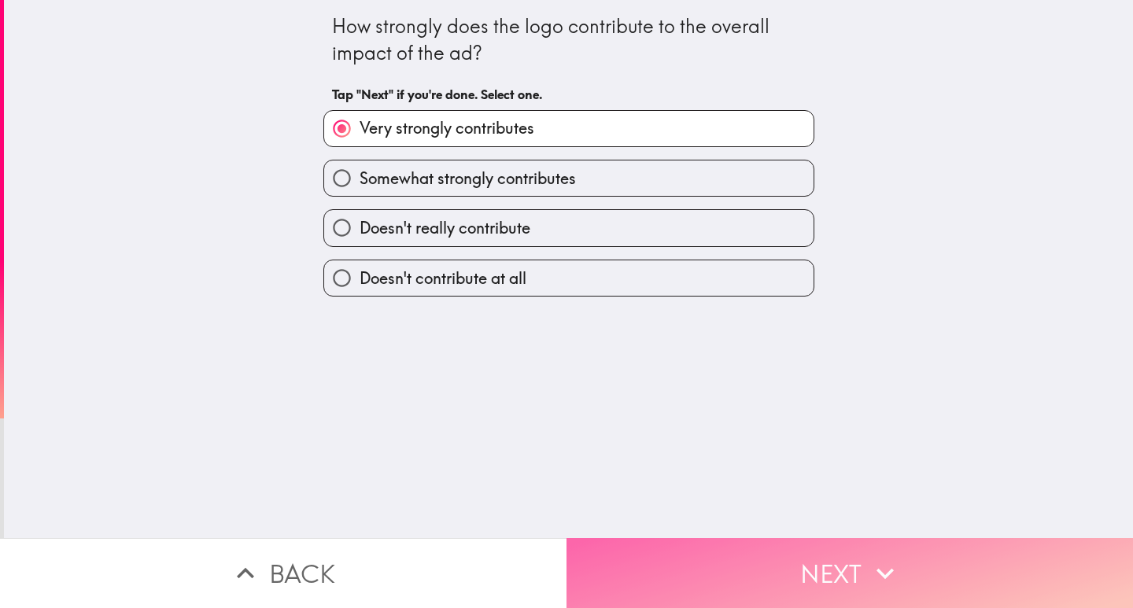
click at [740, 567] on button "Next" at bounding box center [850, 573] width 567 height 70
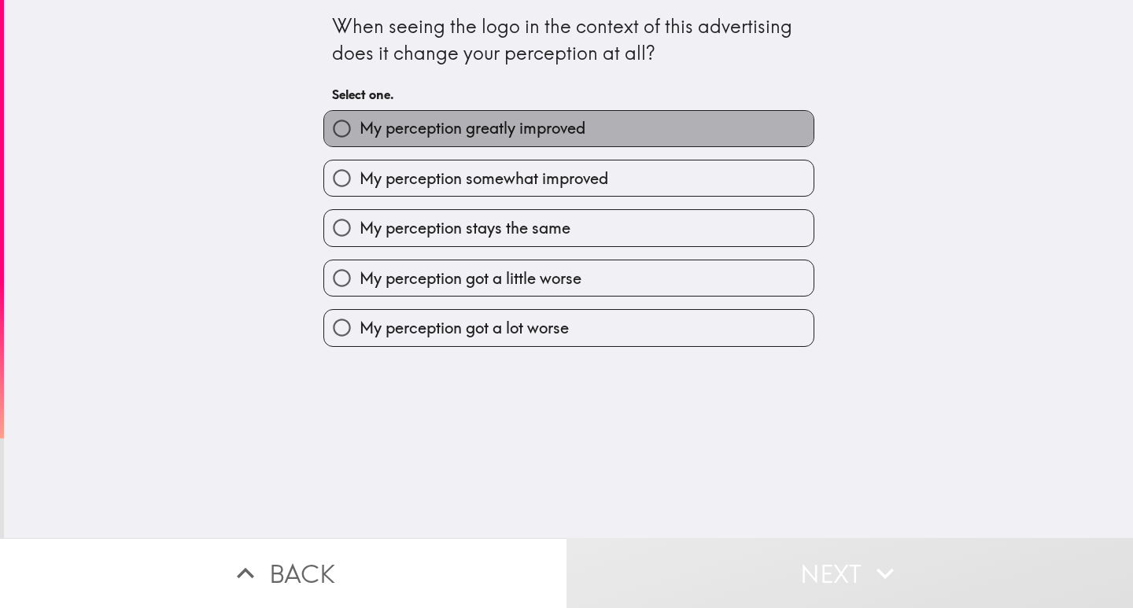
click at [441, 130] on span "My perception greatly improved" at bounding box center [473, 128] width 226 height 22
click at [360, 130] on input "My perception greatly improved" at bounding box center [341, 128] width 35 height 35
radio input "true"
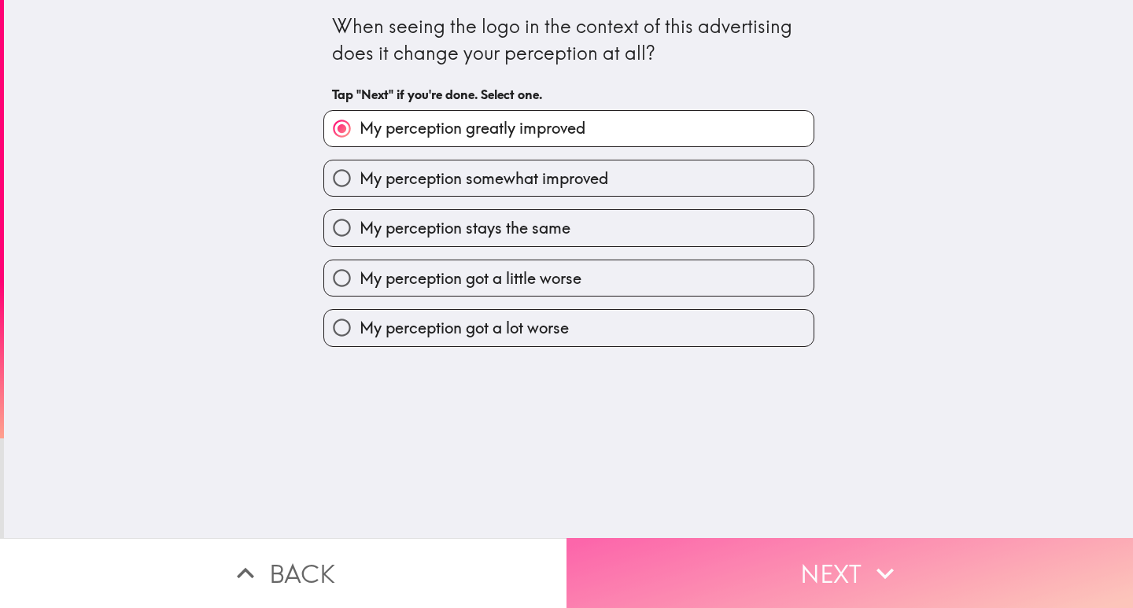
click at [723, 567] on button "Next" at bounding box center [850, 573] width 567 height 70
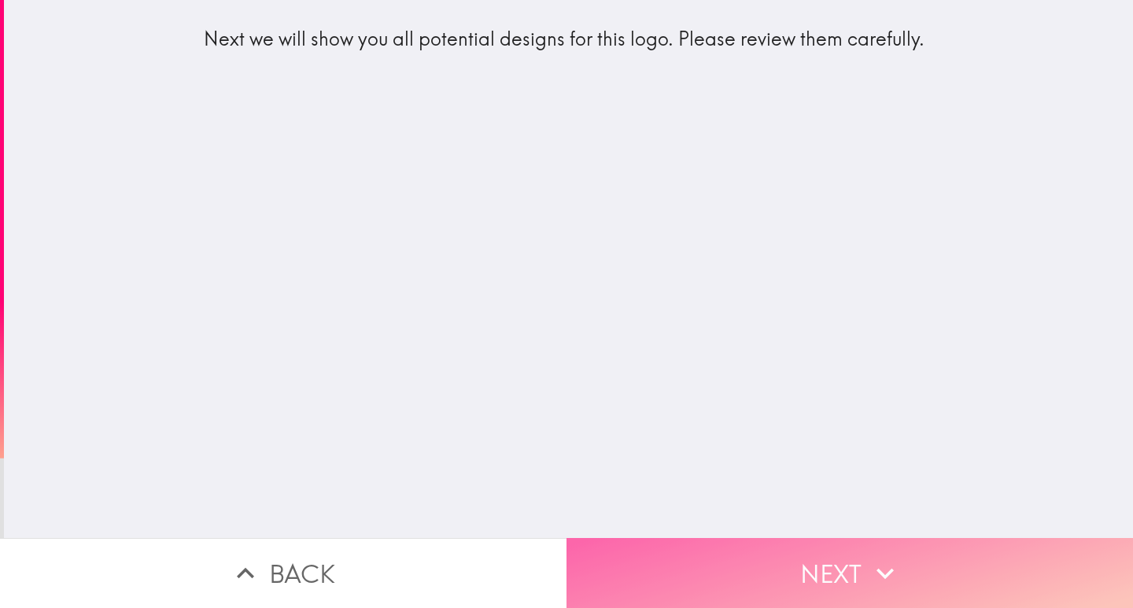
click at [749, 580] on button "Next" at bounding box center [850, 573] width 567 height 70
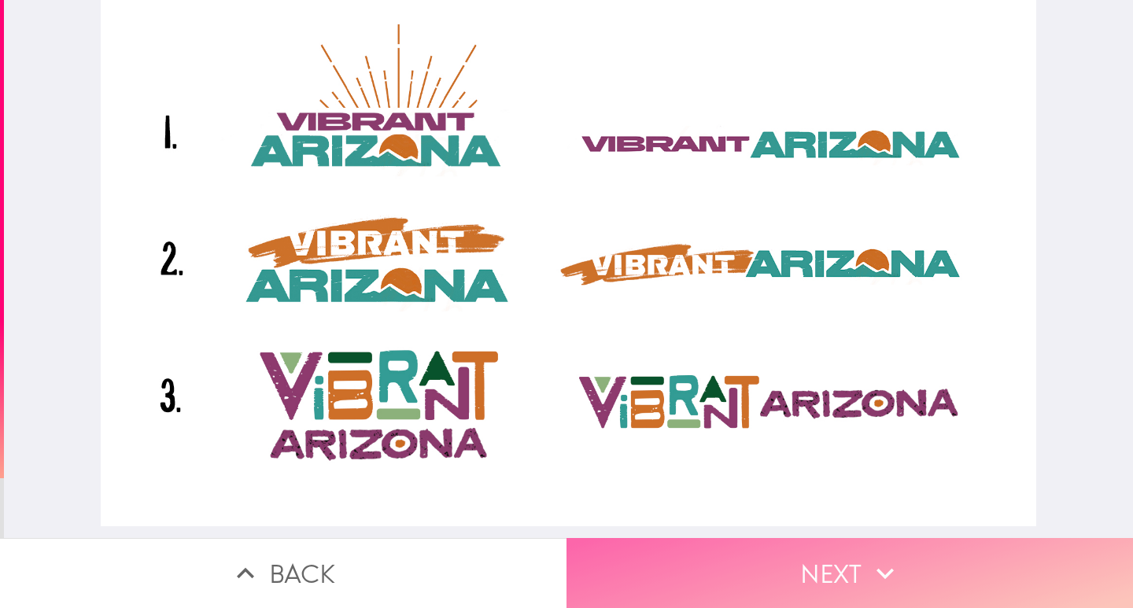
click at [778, 563] on button "Next" at bounding box center [850, 573] width 567 height 70
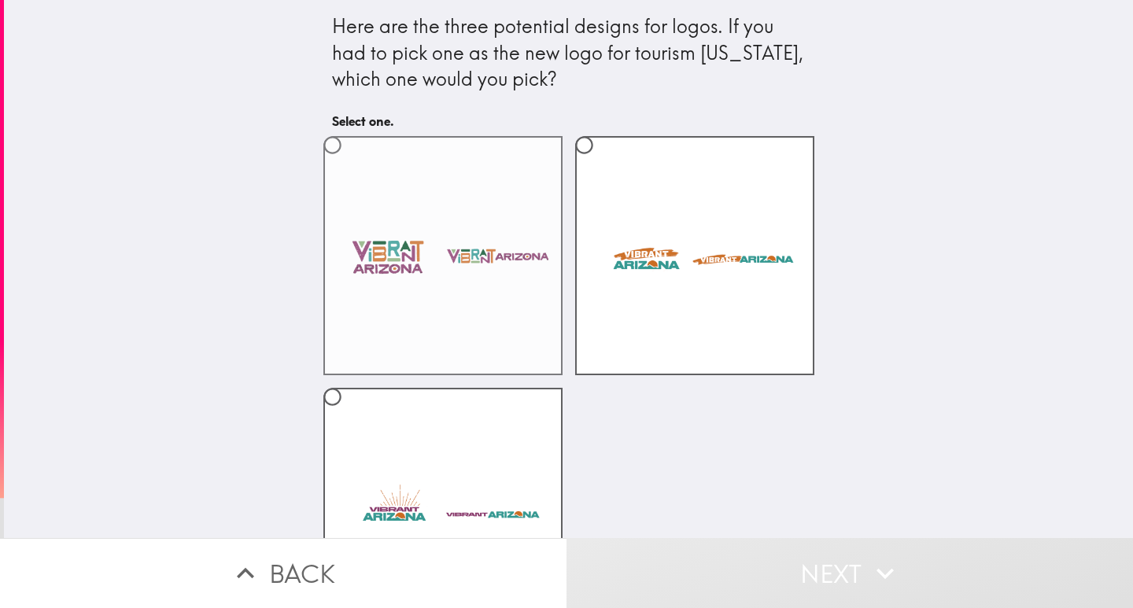
scroll to position [101, 0]
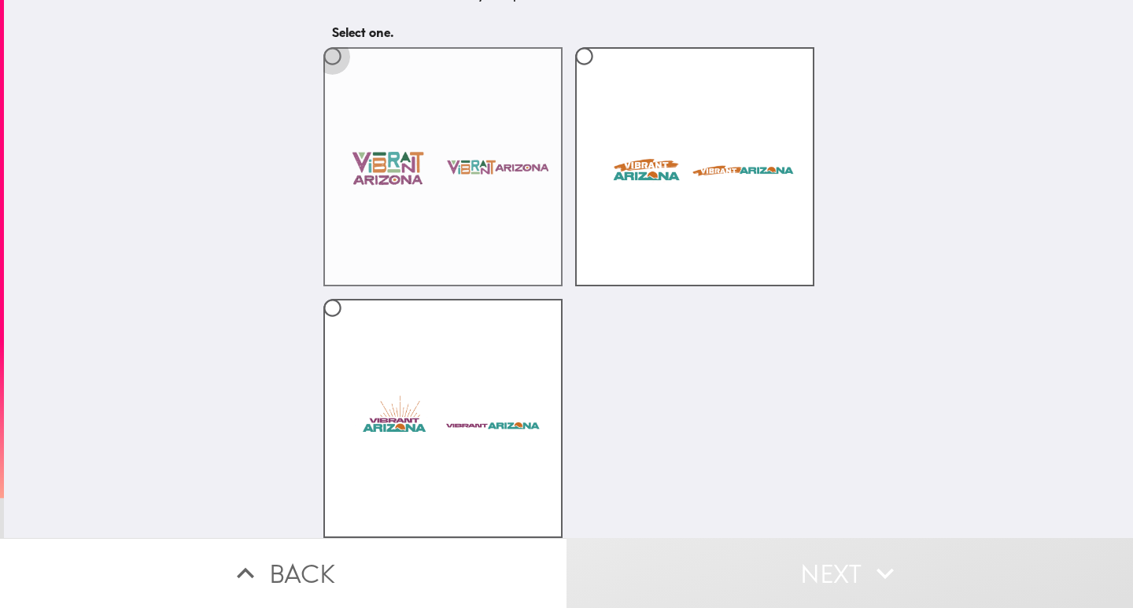
click at [323, 52] on input "radio" at bounding box center [332, 56] width 35 height 35
radio input "true"
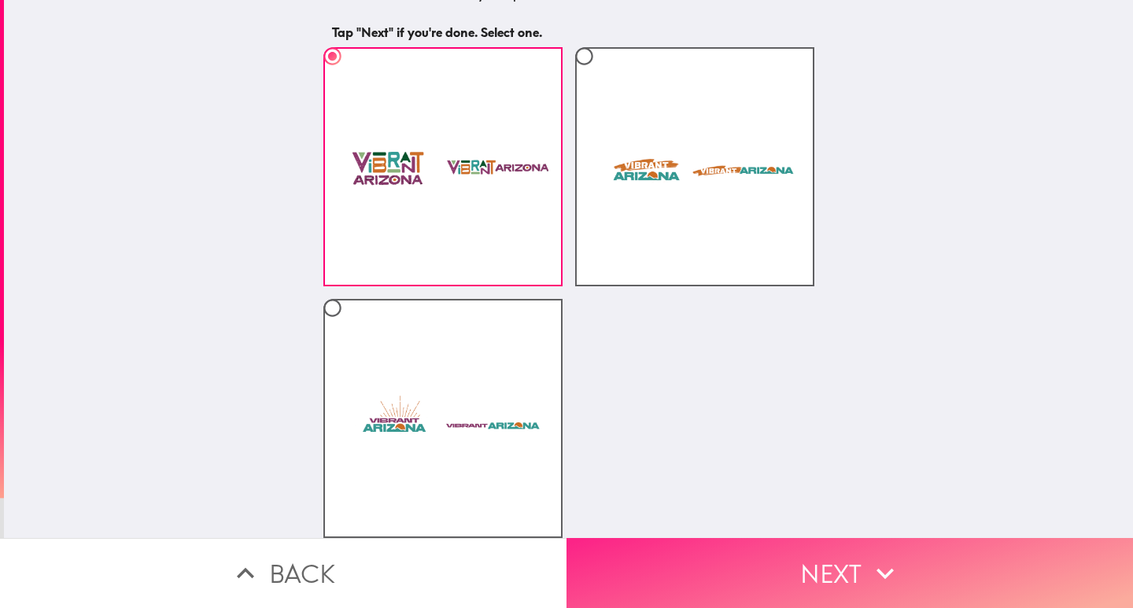
click at [807, 569] on button "Next" at bounding box center [850, 573] width 567 height 70
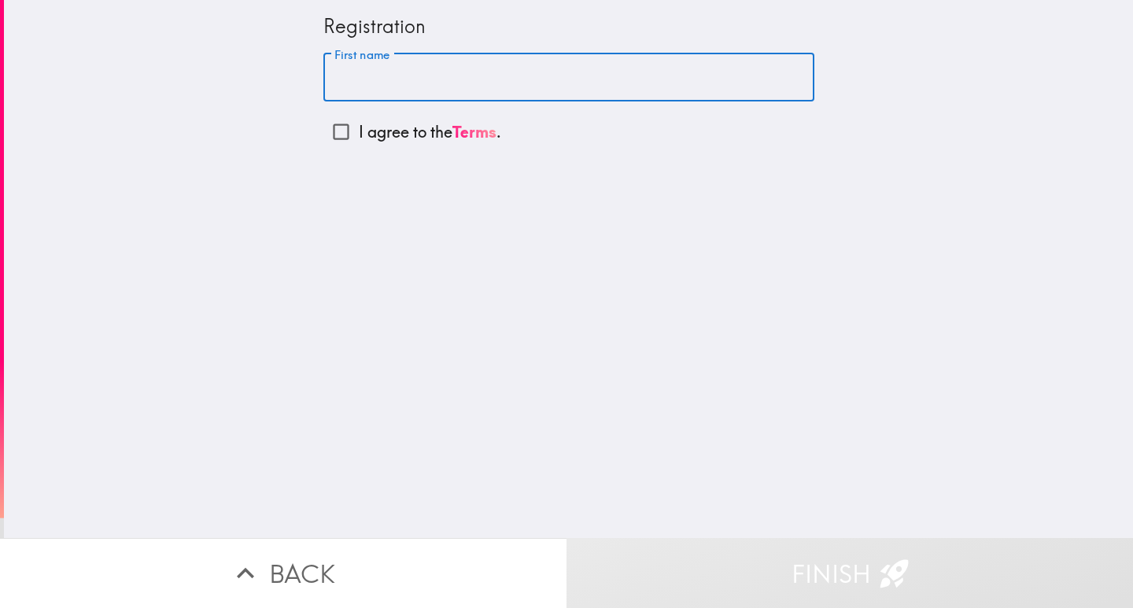
click at [351, 77] on input "First name" at bounding box center [568, 78] width 491 height 49
type input "[PERSON_NAME]"
click at [326, 130] on input "I agree to the Terms ." at bounding box center [340, 131] width 35 height 35
checkbox input "true"
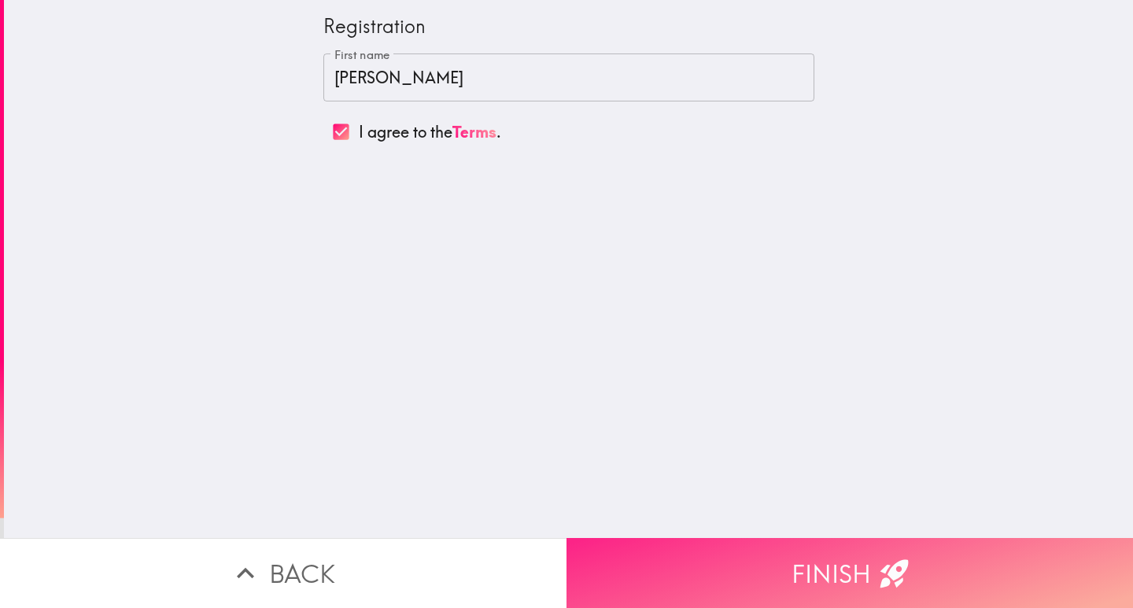
click at [781, 555] on button "Finish" at bounding box center [850, 573] width 567 height 70
